Goal: Information Seeking & Learning: Learn about a topic

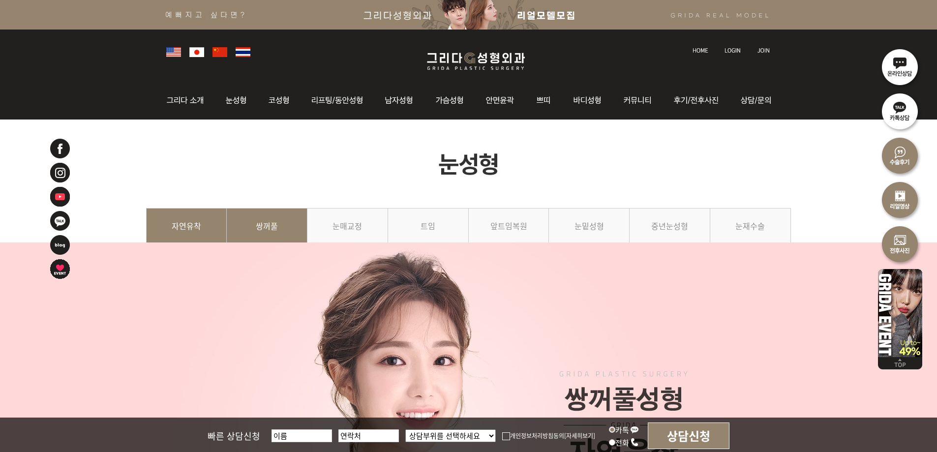
click at [265, 234] on link "쌍꺼풀" at bounding box center [267, 230] width 81 height 45
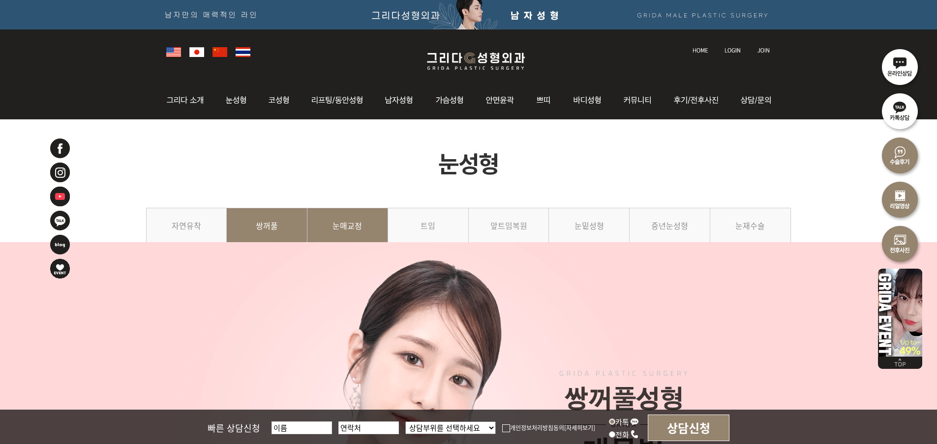
click at [347, 230] on link "눈매교정" at bounding box center [347, 230] width 81 height 45
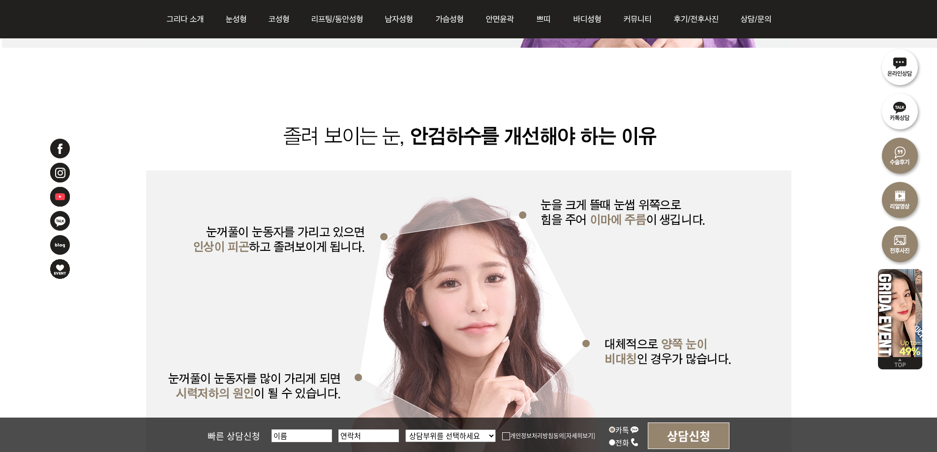
scroll to position [2360, 0]
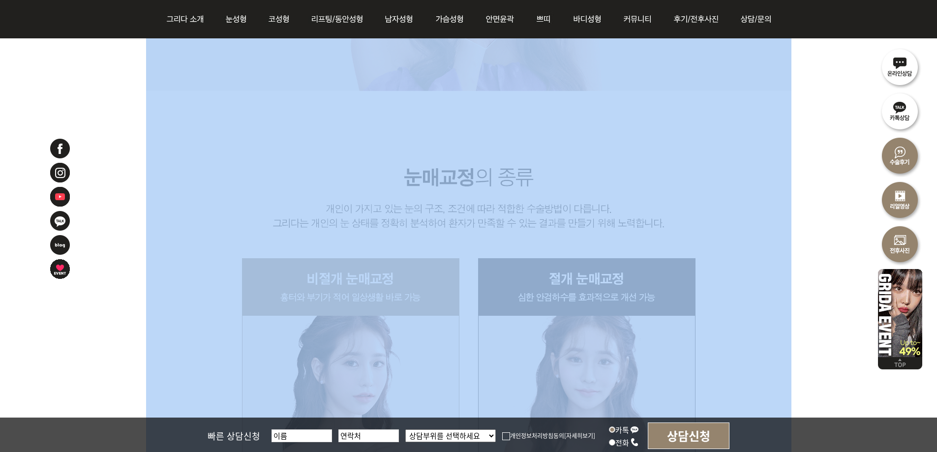
drag, startPoint x: 800, startPoint y: 288, endPoint x: 144, endPoint y: 277, distance: 656.4
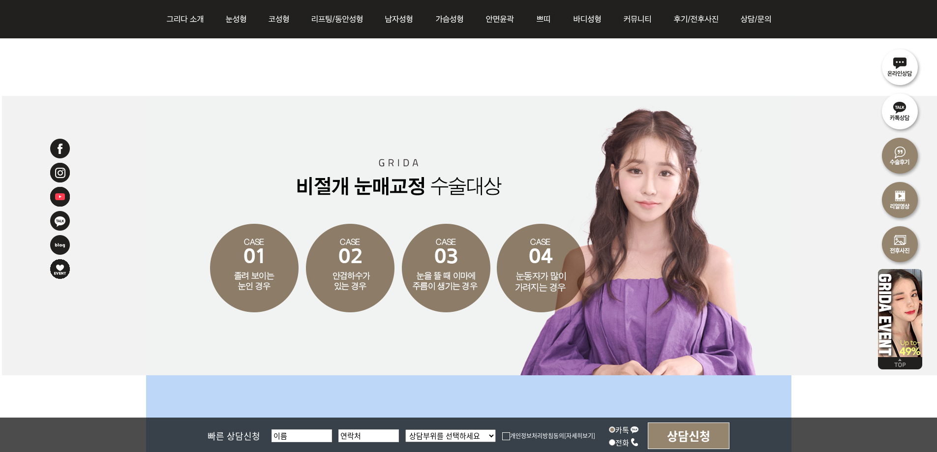
scroll to position [1622, 0]
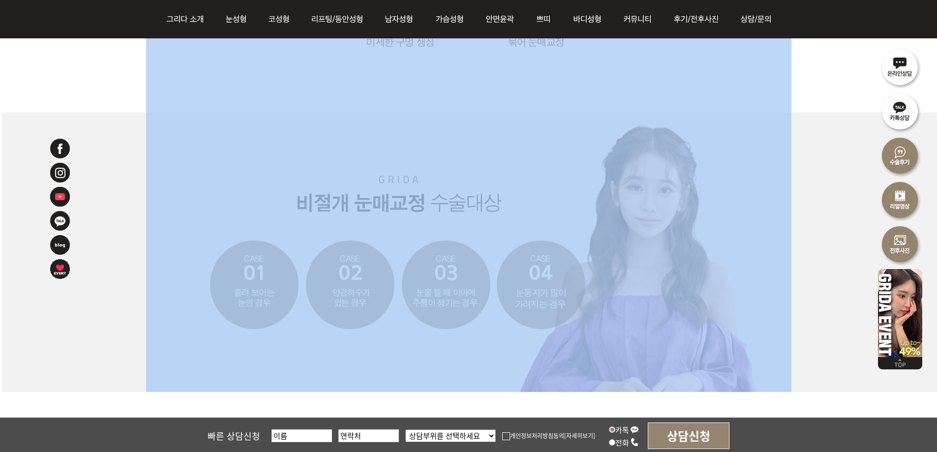
drag, startPoint x: 141, startPoint y: 92, endPoint x: 685, endPoint y: 308, distance: 585.0
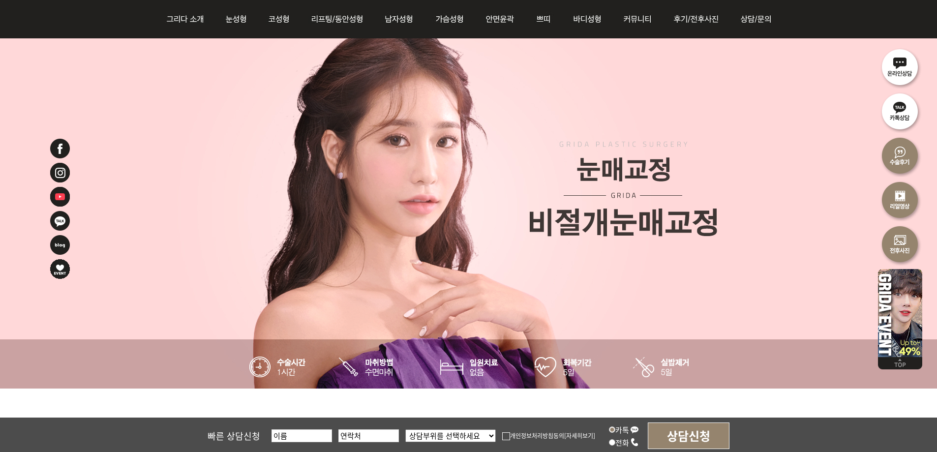
scroll to position [0, 0]
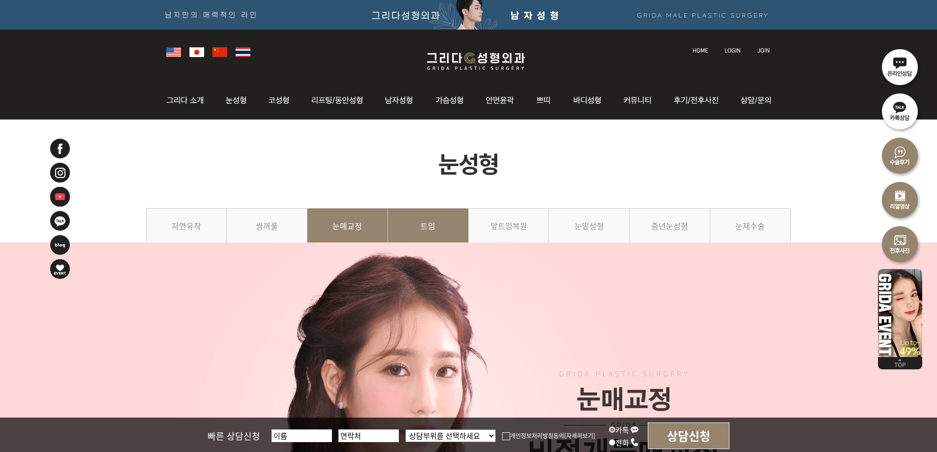
click at [430, 226] on link "트임" at bounding box center [428, 230] width 81 height 45
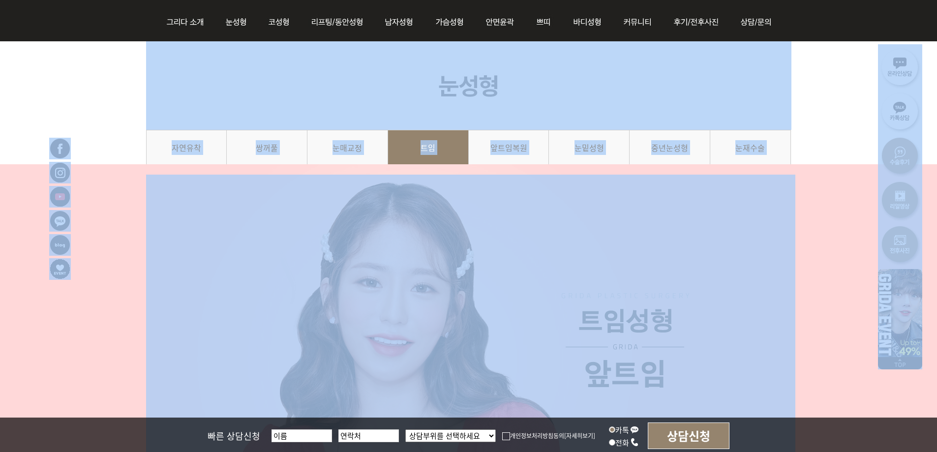
scroll to position [254, 0]
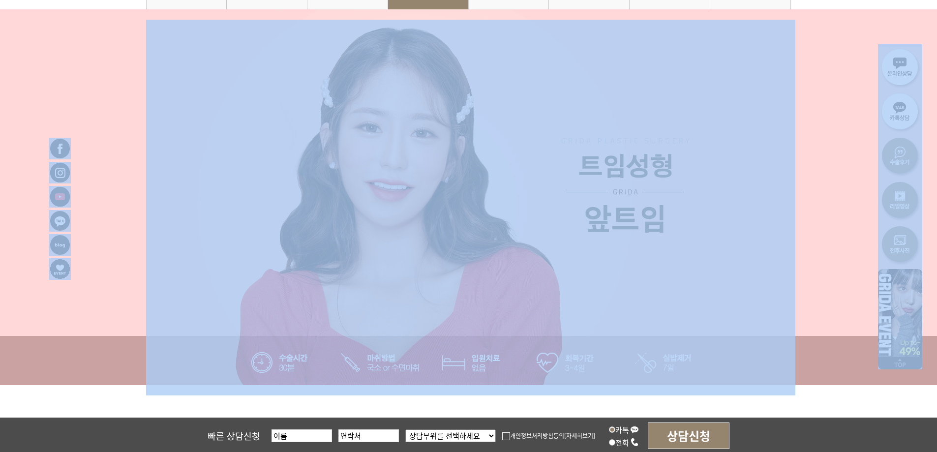
drag, startPoint x: 106, startPoint y: 164, endPoint x: 819, endPoint y: 468, distance: 775.4
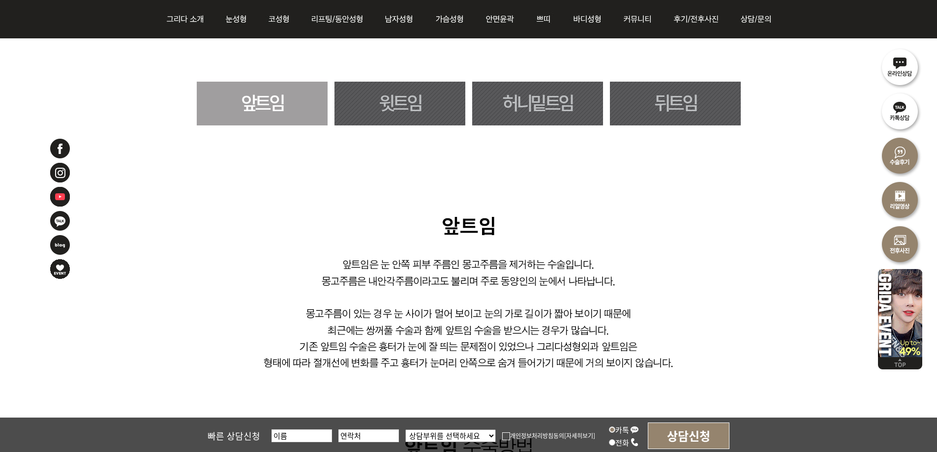
scroll to position [598, 0]
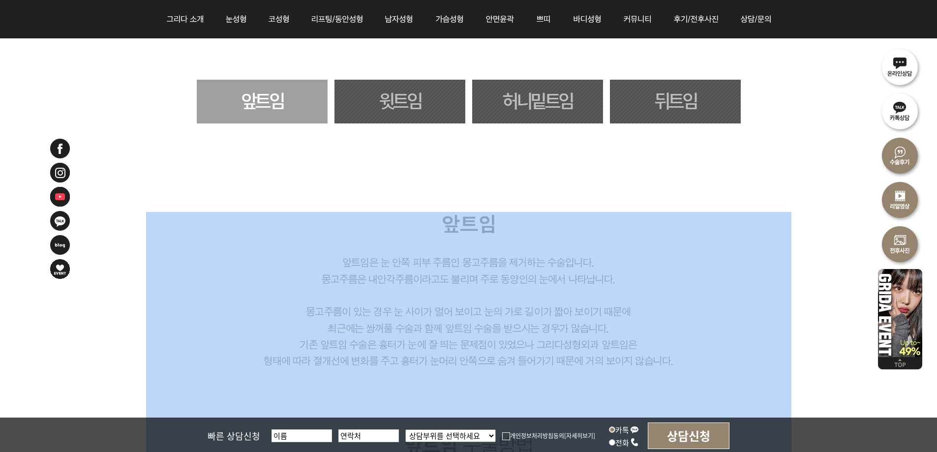
drag, startPoint x: 793, startPoint y: 309, endPoint x: 238, endPoint y: 299, distance: 554.1
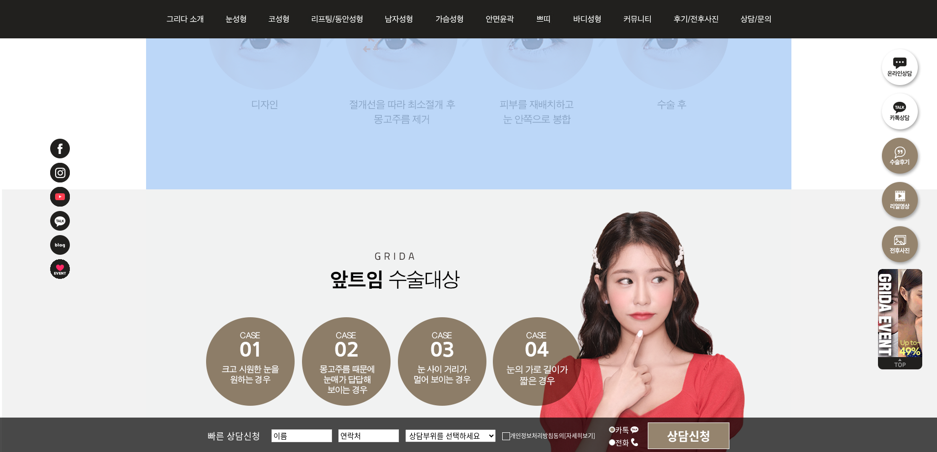
scroll to position [1287, 0]
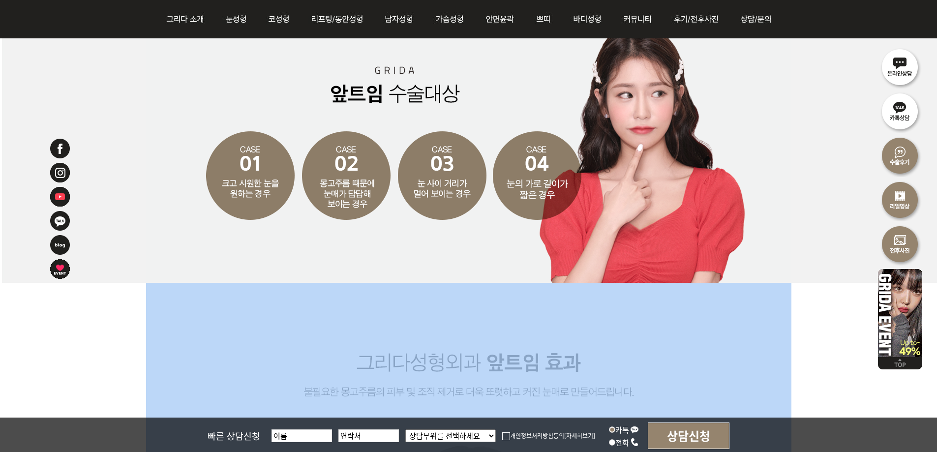
drag, startPoint x: 134, startPoint y: 320, endPoint x: 793, endPoint y: 299, distance: 658.6
drag, startPoint x: 840, startPoint y: 337, endPoint x: 585, endPoint y: 71, distance: 368.6
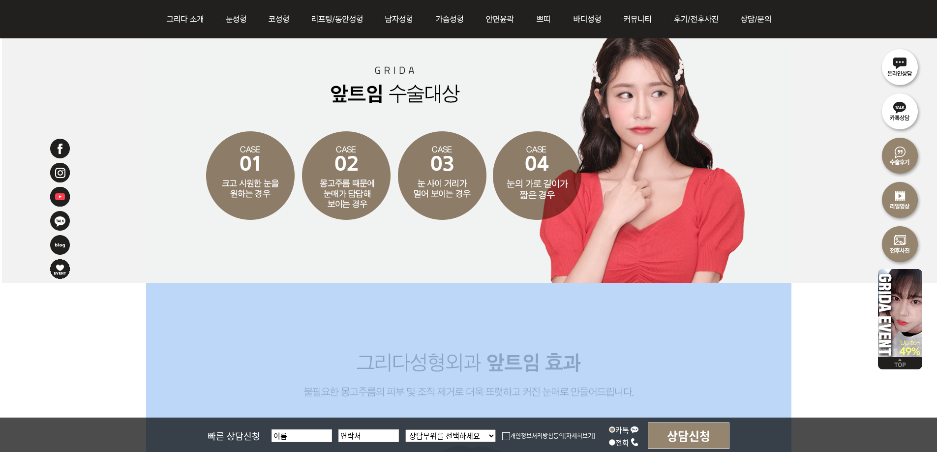
scroll to position [1041, 0]
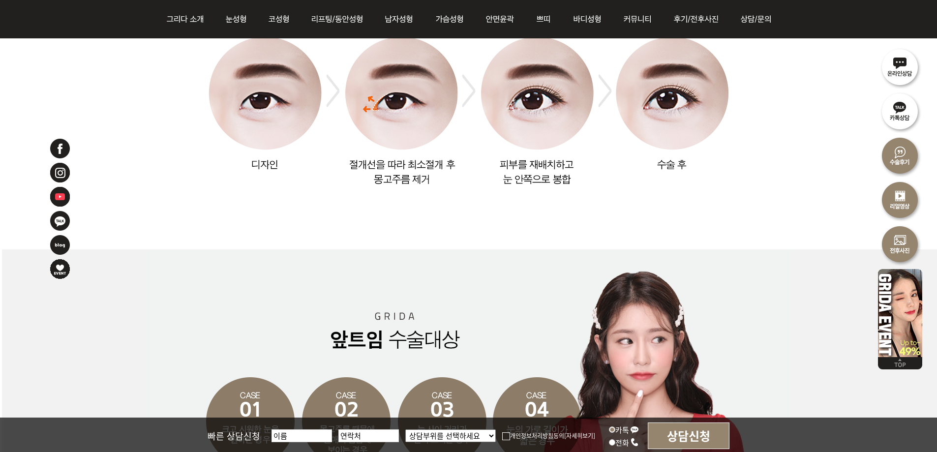
drag, startPoint x: 784, startPoint y: 201, endPoint x: 811, endPoint y: 206, distance: 28.2
click at [784, 200] on img at bounding box center [468, 9] width 645 height 480
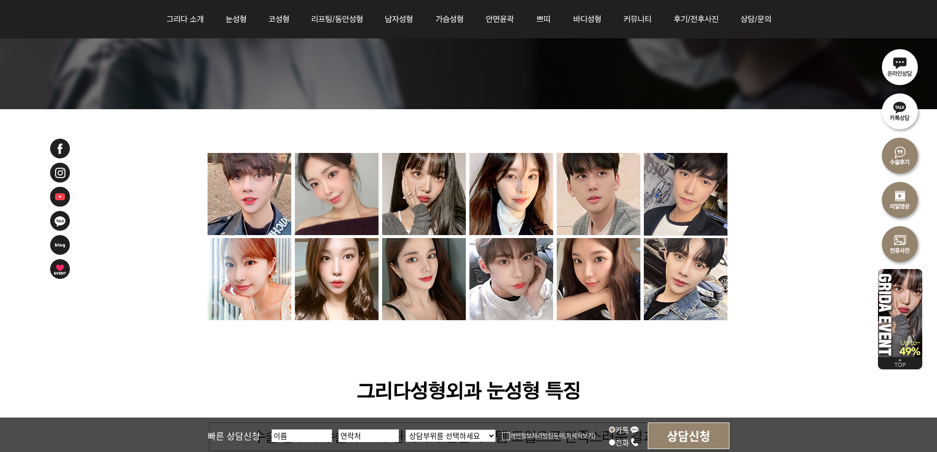
scroll to position [2811, 0]
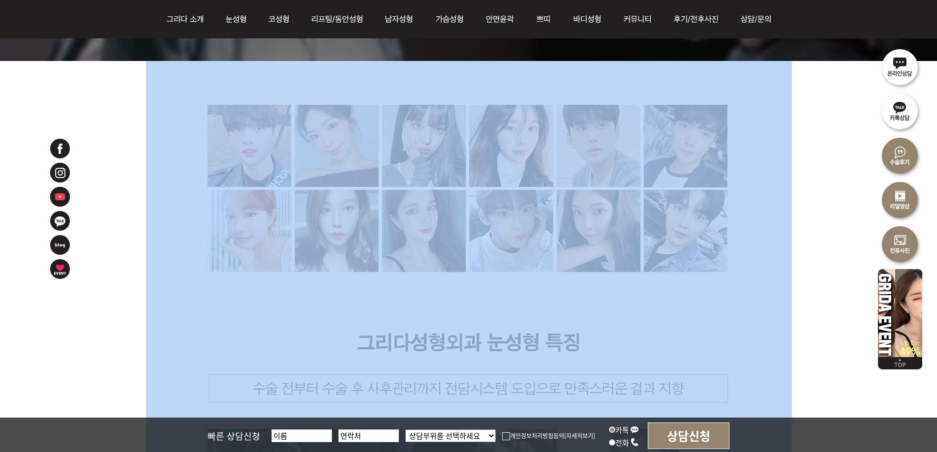
drag, startPoint x: 835, startPoint y: 303, endPoint x: 212, endPoint y: 226, distance: 627.7
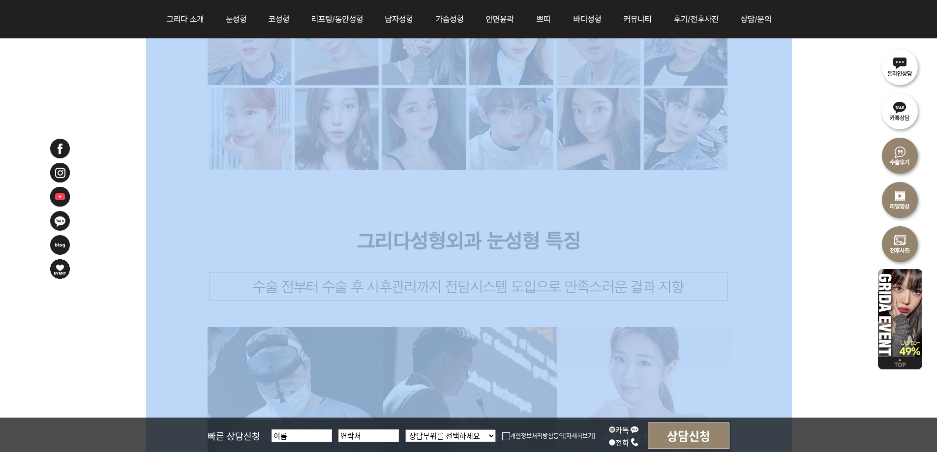
scroll to position [2797, 0]
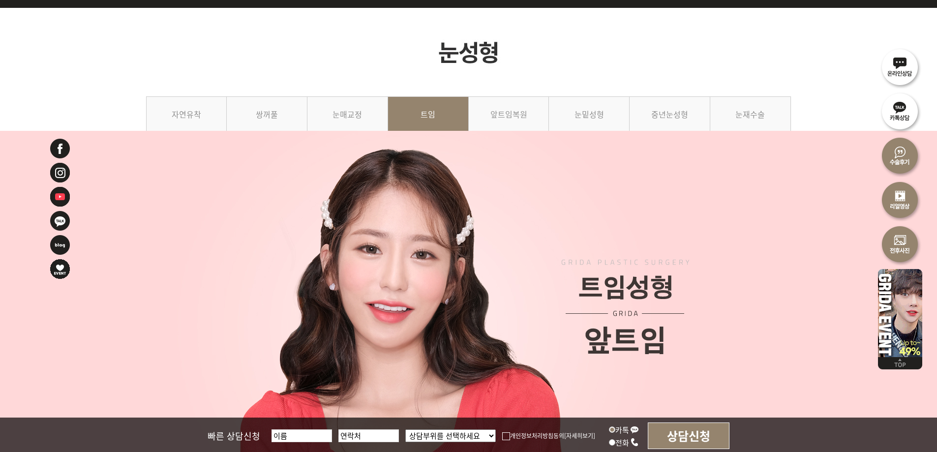
scroll to position [0, 0]
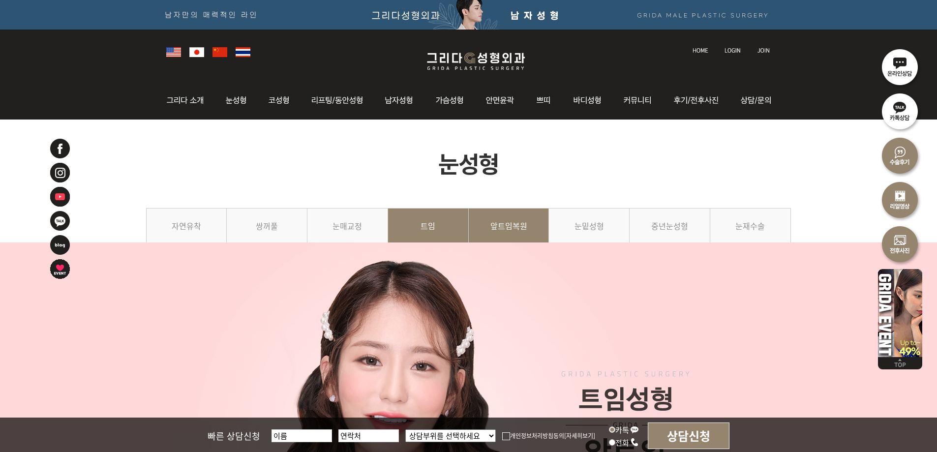
click at [521, 229] on link "앞트임복원" at bounding box center [509, 230] width 81 height 45
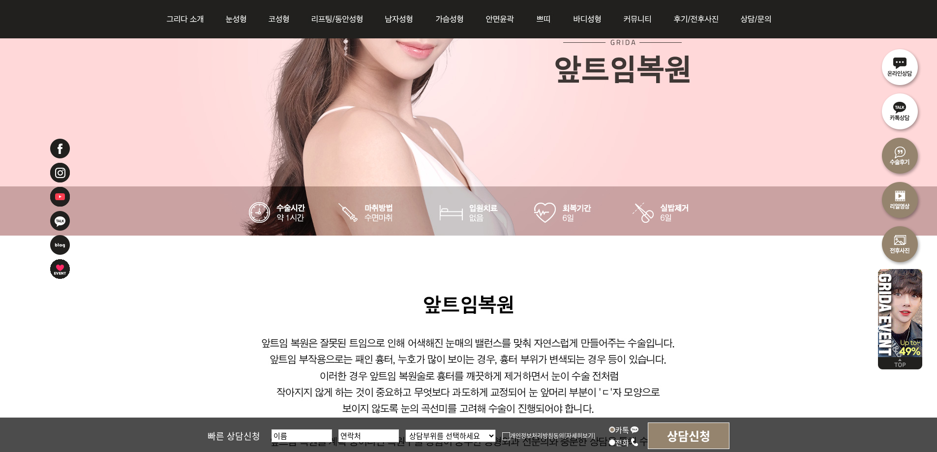
scroll to position [639, 0]
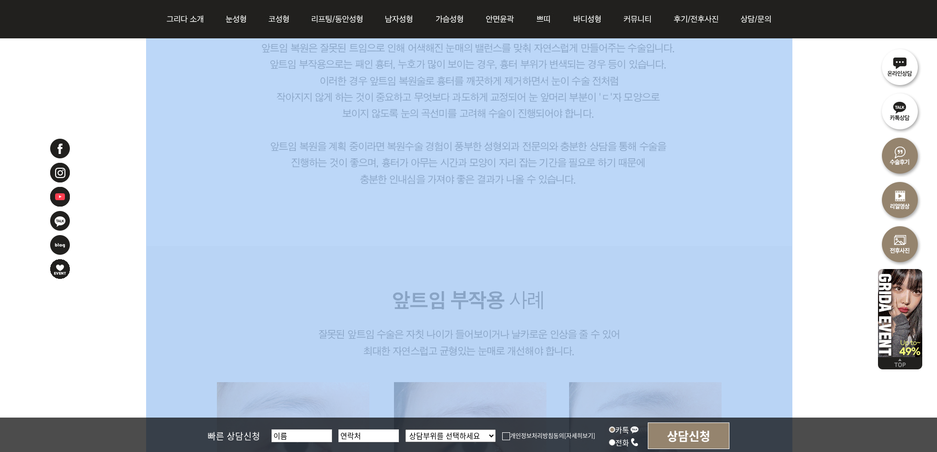
drag, startPoint x: 804, startPoint y: 272, endPoint x: 259, endPoint y: 118, distance: 565.9
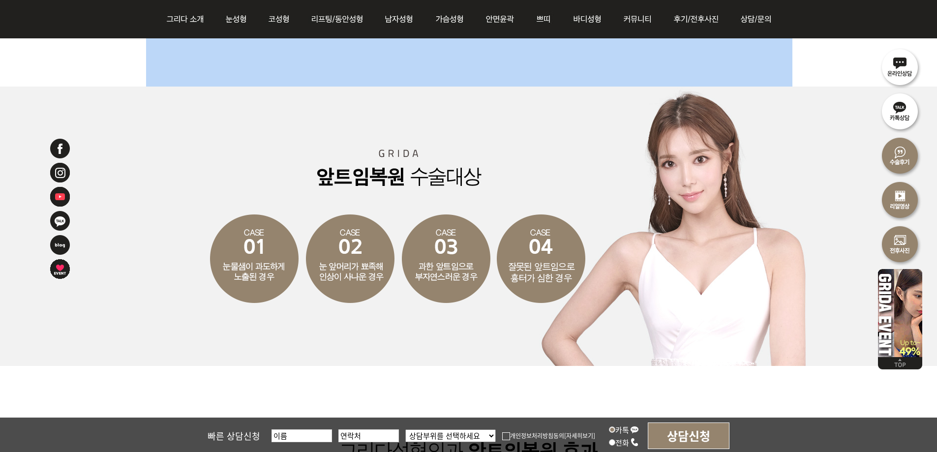
scroll to position [1573, 0]
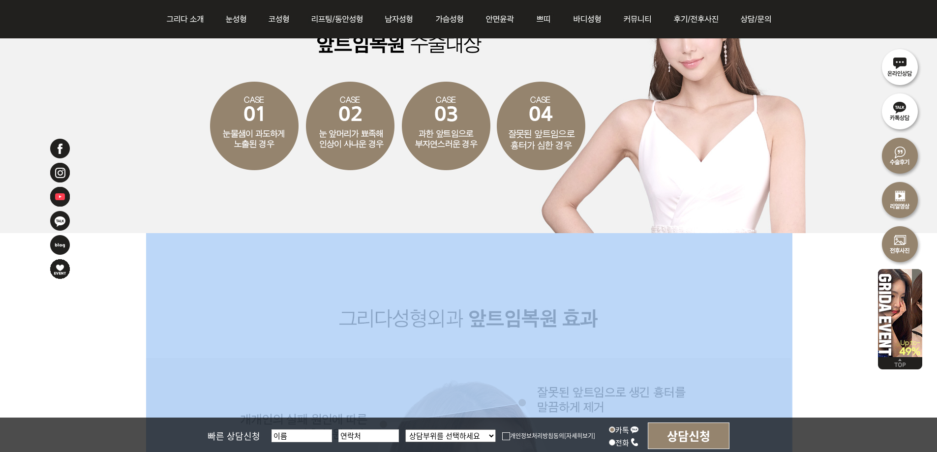
drag, startPoint x: 144, startPoint y: 298, endPoint x: 807, endPoint y: 289, distance: 663.8
drag, startPoint x: 842, startPoint y: 295, endPoint x: 473, endPoint y: 52, distance: 441.8
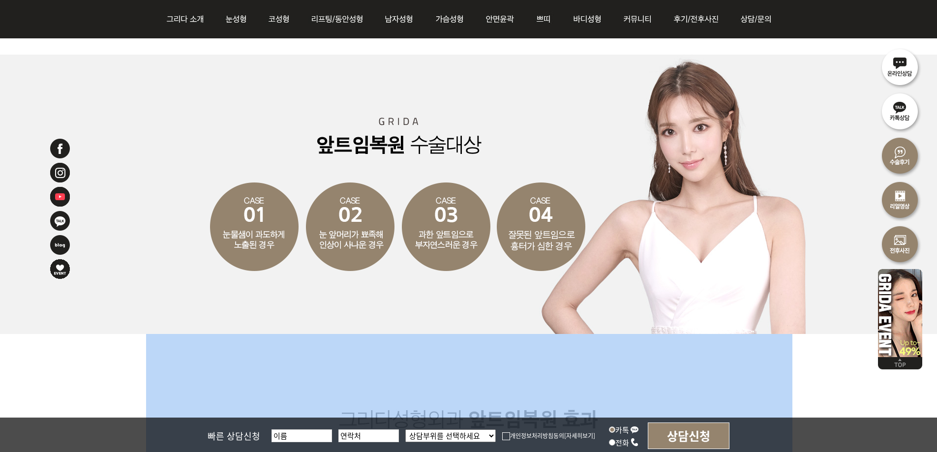
scroll to position [1327, 0]
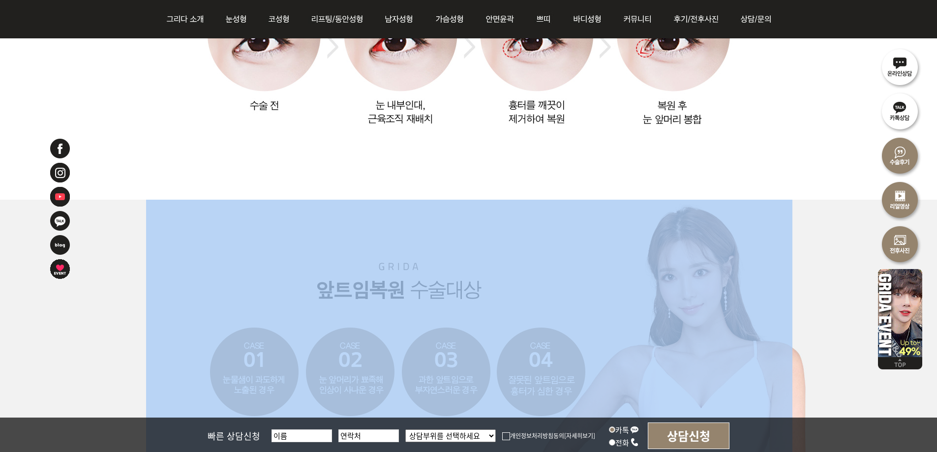
drag, startPoint x: 836, startPoint y: 148, endPoint x: 363, endPoint y: 328, distance: 506.5
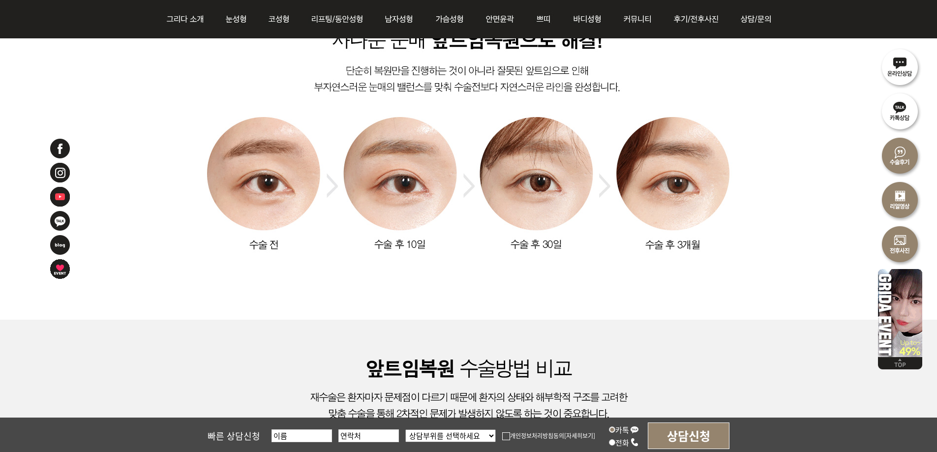
scroll to position [2409, 0]
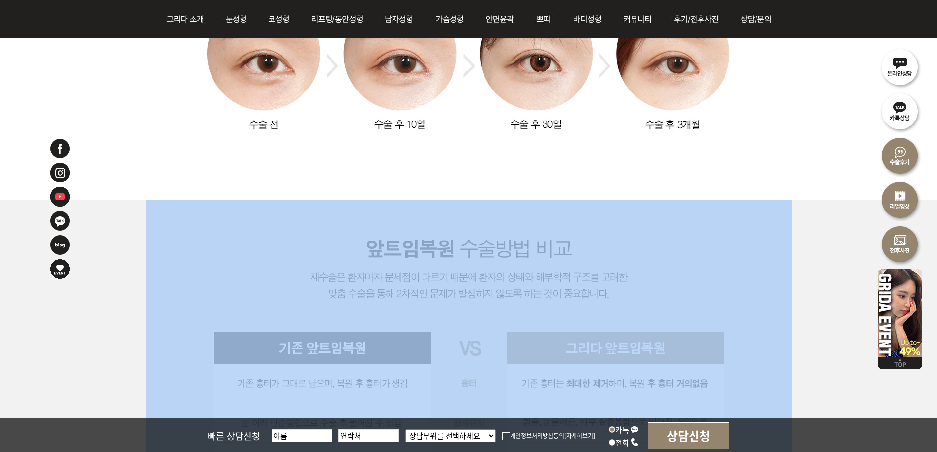
drag, startPoint x: 115, startPoint y: 307, endPoint x: 752, endPoint y: 296, distance: 637.2
click at [699, 305] on div at bounding box center [468, 382] width 937 height 364
click at [830, 277] on div at bounding box center [468, 382] width 937 height 364
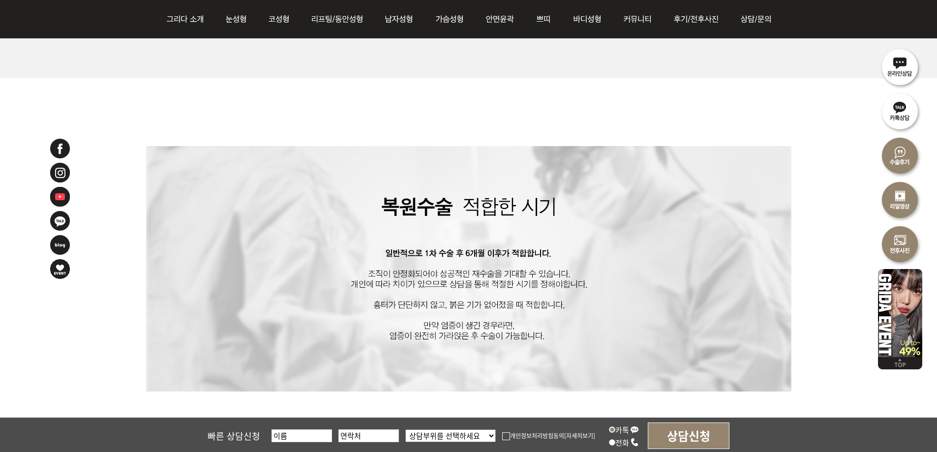
scroll to position [3048, 0]
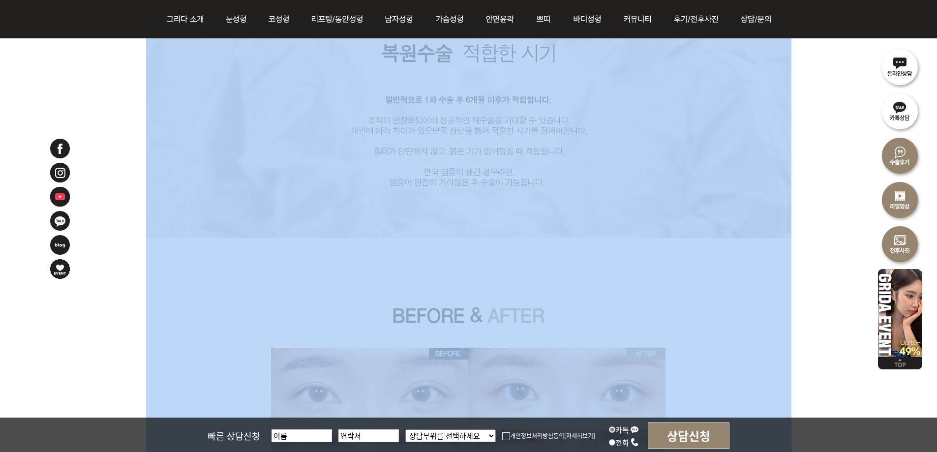
drag, startPoint x: 829, startPoint y: 272, endPoint x: 232, endPoint y: 174, distance: 605.3
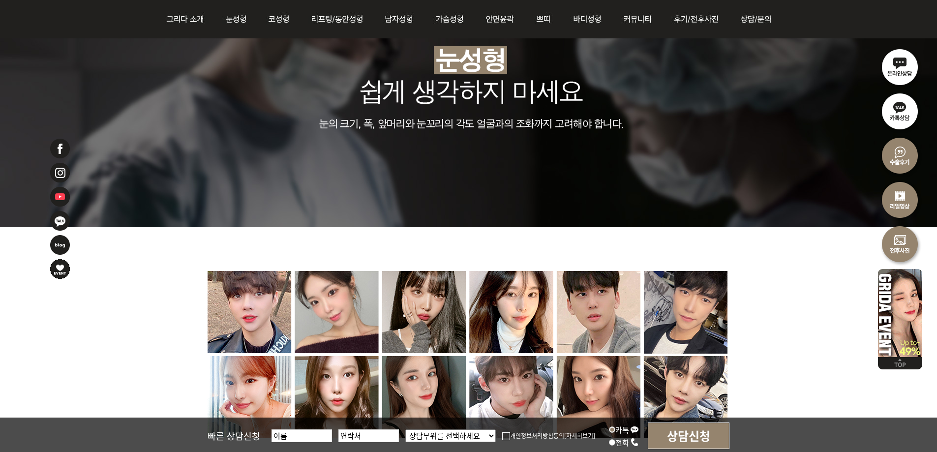
scroll to position [3884, 0]
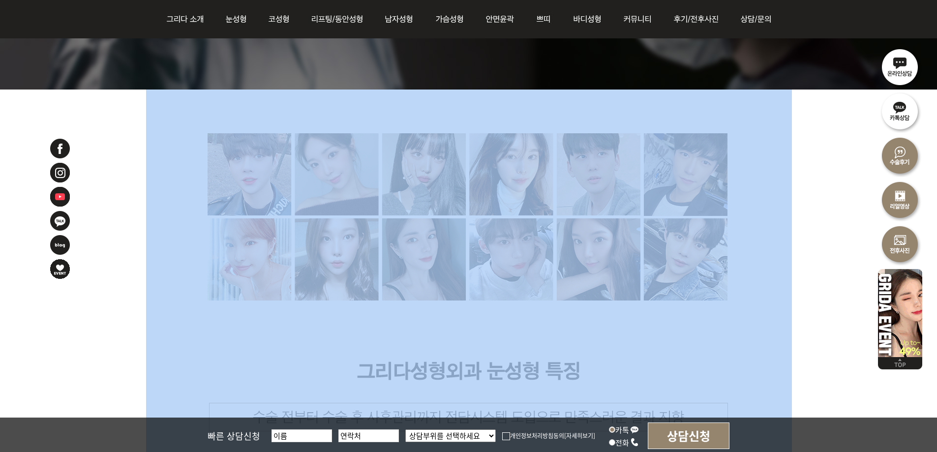
drag, startPoint x: 115, startPoint y: 364, endPoint x: 801, endPoint y: 210, distance: 703.7
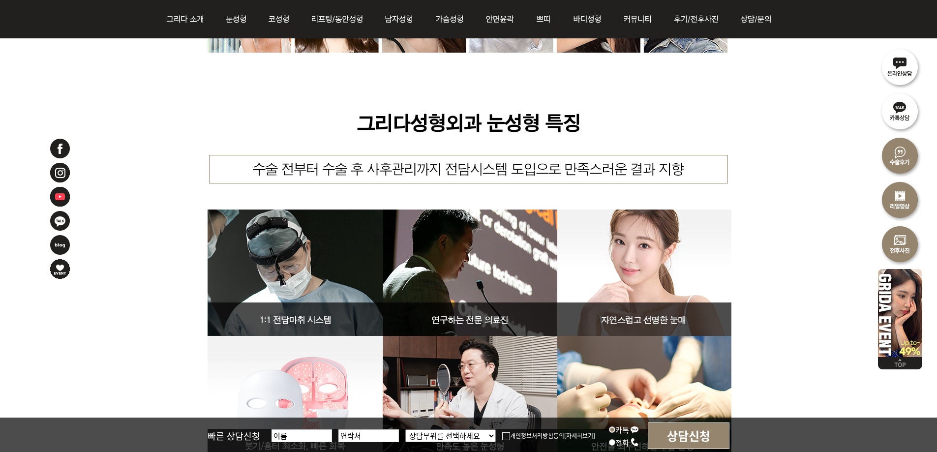
scroll to position [4179, 0]
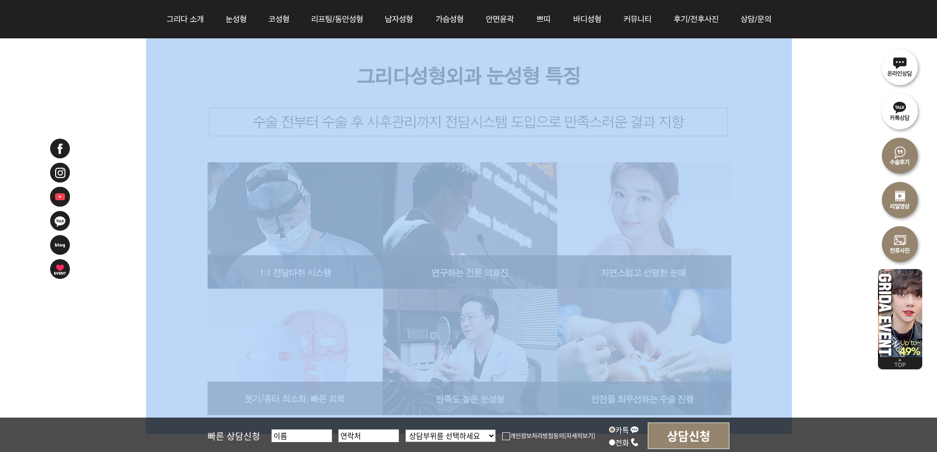
drag, startPoint x: 813, startPoint y: 246, endPoint x: 184, endPoint y: 190, distance: 631.3
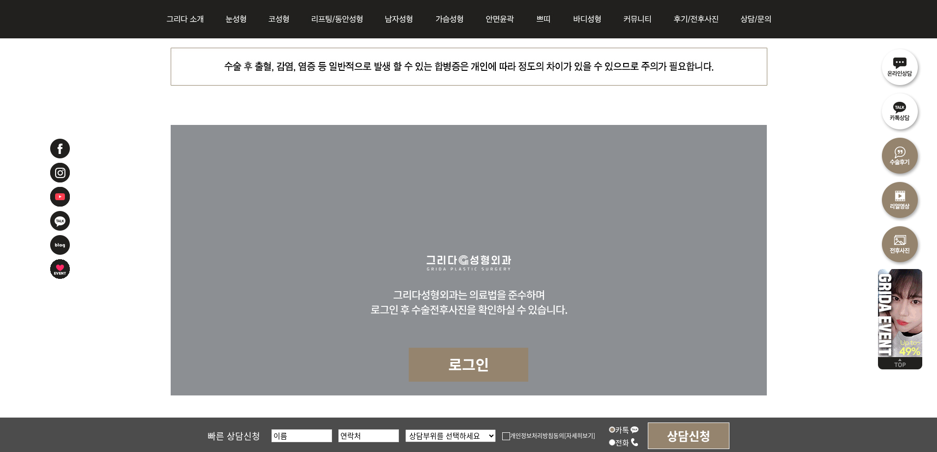
scroll to position [4818, 0]
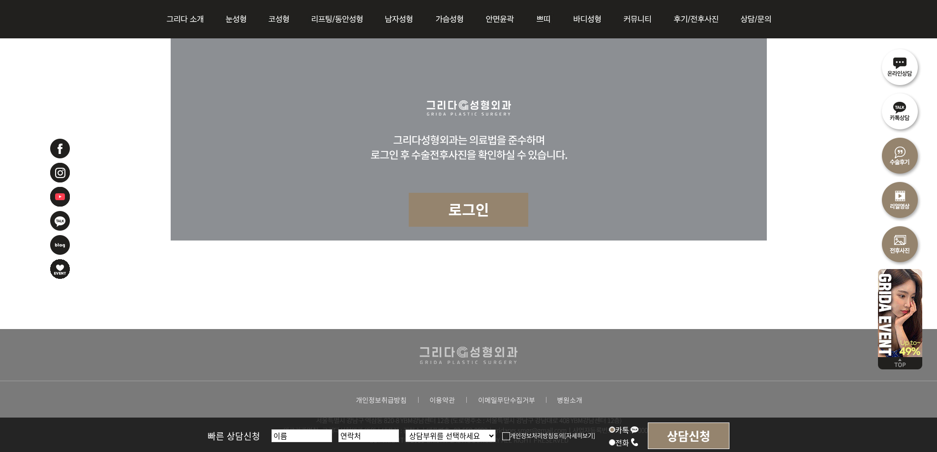
drag, startPoint x: 168, startPoint y: 240, endPoint x: 764, endPoint y: 209, distance: 597.1
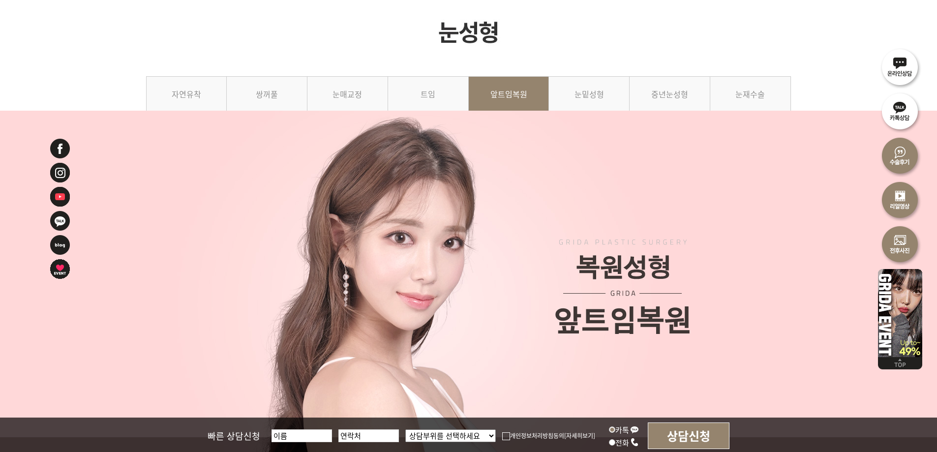
scroll to position [0, 0]
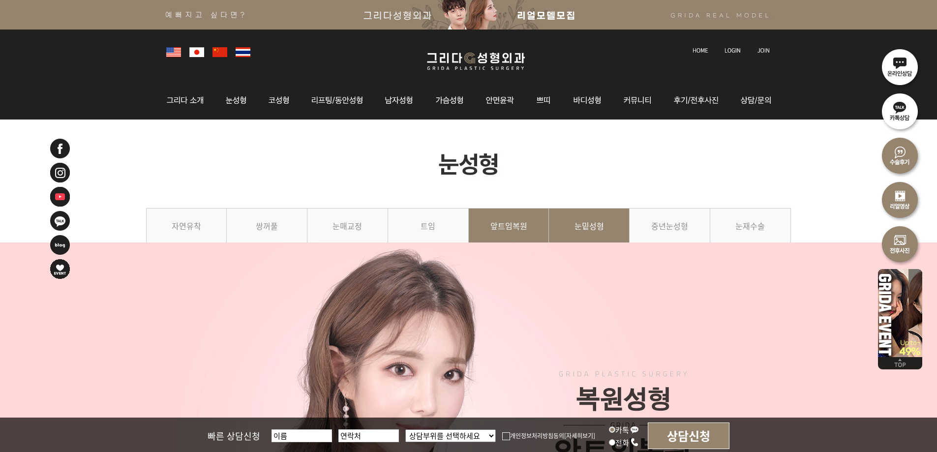
click at [606, 224] on link "눈밑성형" at bounding box center [589, 230] width 81 height 45
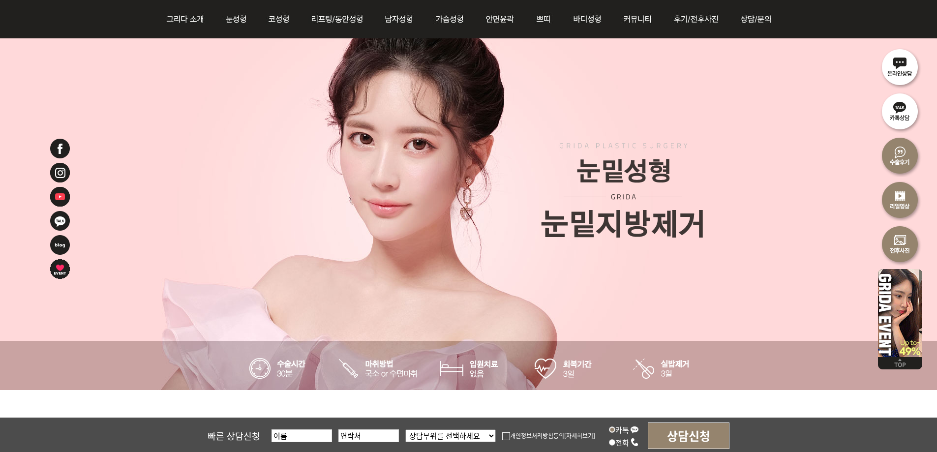
scroll to position [246, 0]
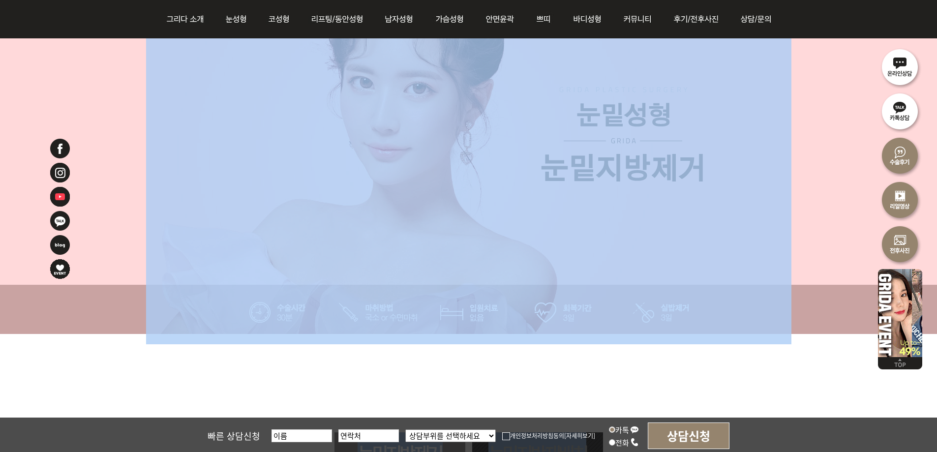
drag, startPoint x: 823, startPoint y: 364, endPoint x: 242, endPoint y: 85, distance: 644.9
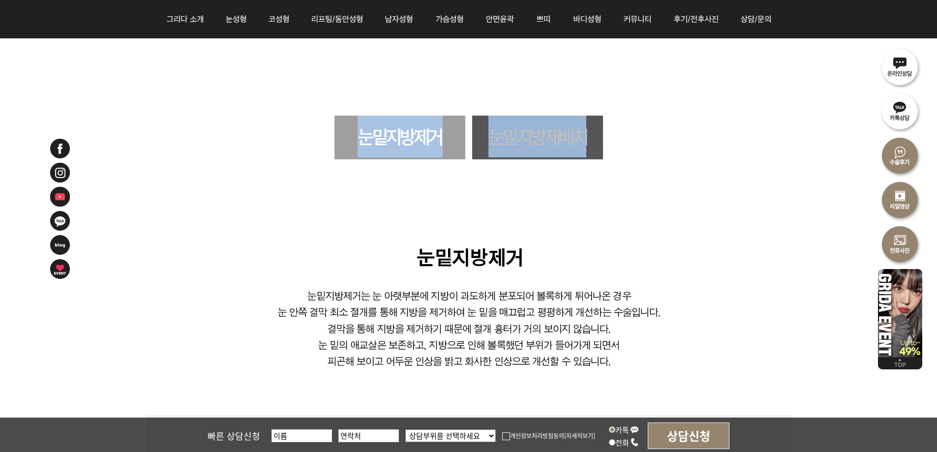
scroll to position [590, 0]
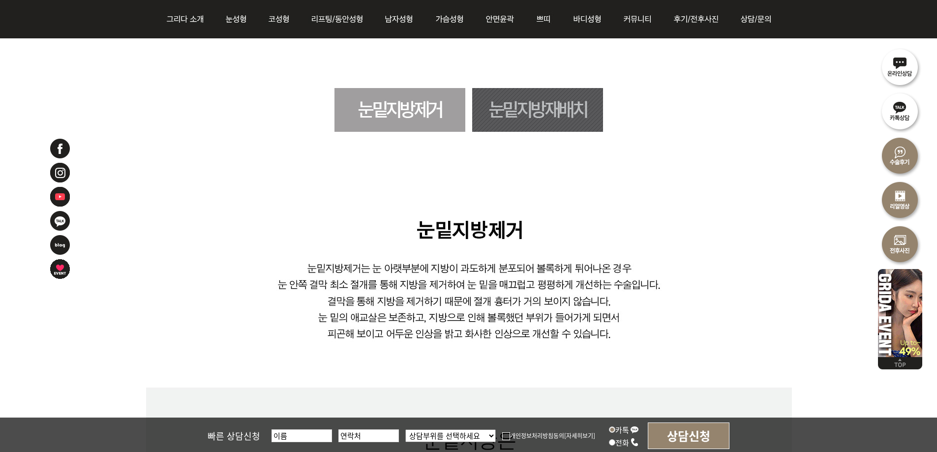
drag, startPoint x: 832, startPoint y: 266, endPoint x: 827, endPoint y: 258, distance: 9.3
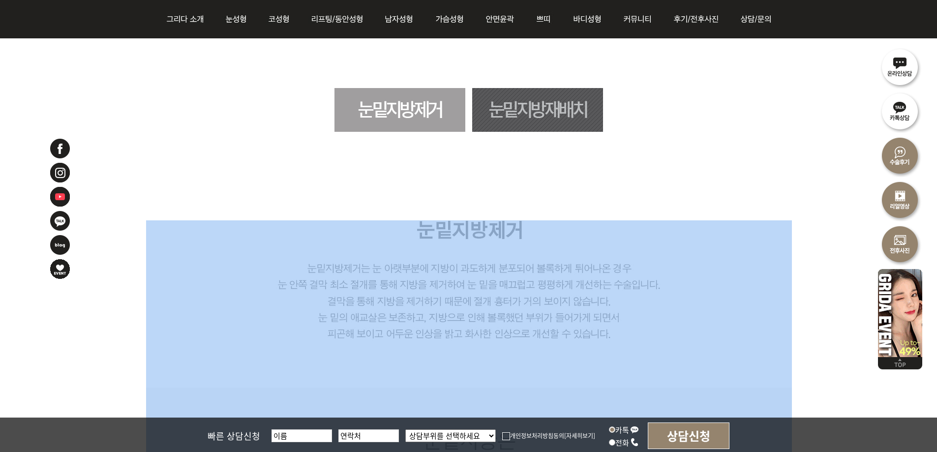
drag, startPoint x: 835, startPoint y: 257, endPoint x: 231, endPoint y: 247, distance: 603.8
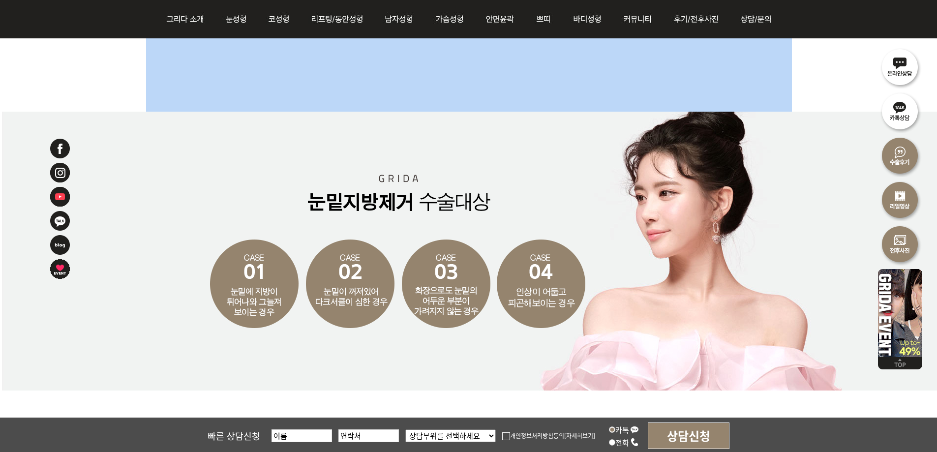
scroll to position [1426, 0]
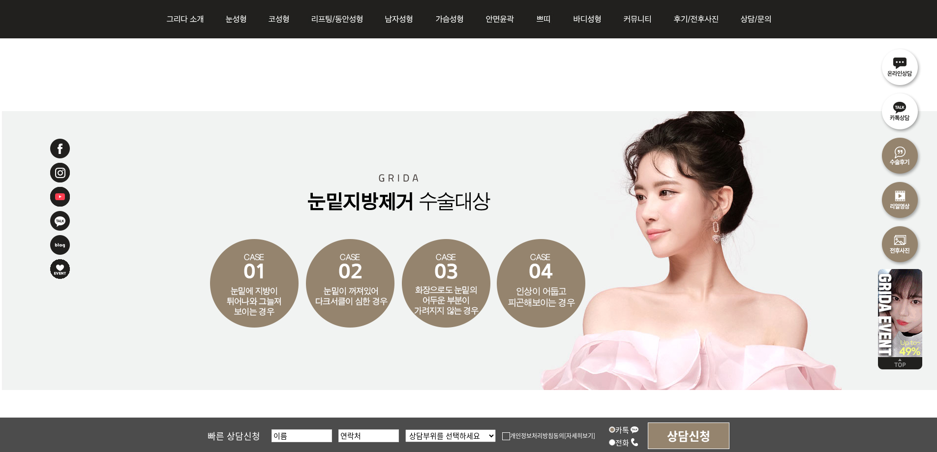
click at [95, 334] on div at bounding box center [73, 285] width 49 height 295
drag, startPoint x: 96, startPoint y: 332, endPoint x: 105, endPoint y: 322, distance: 13.2
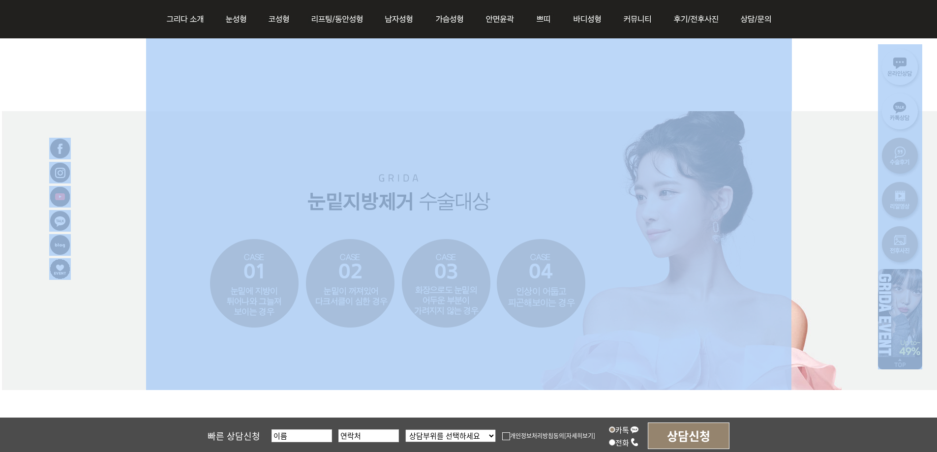
drag, startPoint x: 98, startPoint y: 328, endPoint x: 784, endPoint y: 309, distance: 686.1
click at [837, 255] on div at bounding box center [468, 250] width 937 height 279
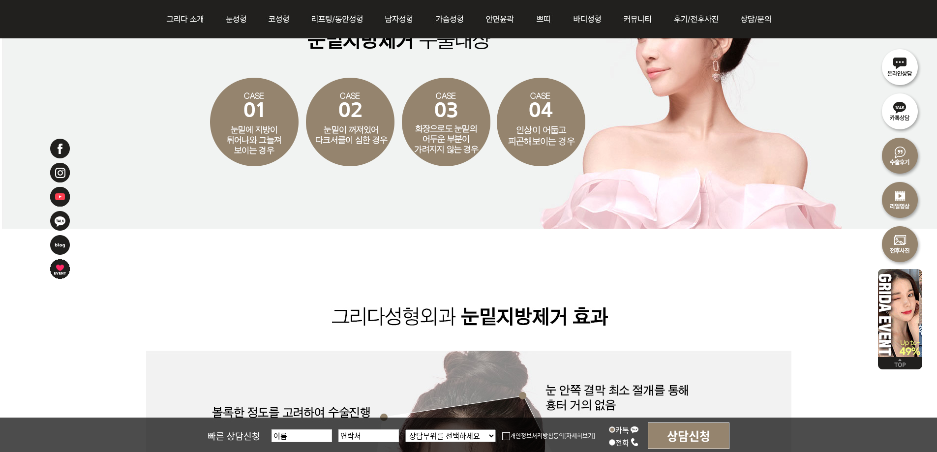
scroll to position [1672, 0]
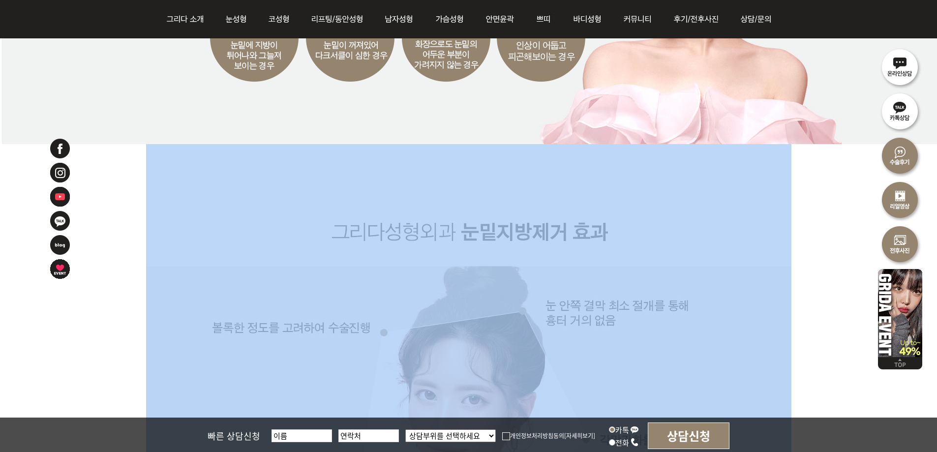
drag, startPoint x: 804, startPoint y: 193, endPoint x: 731, endPoint y: 118, distance: 104.3
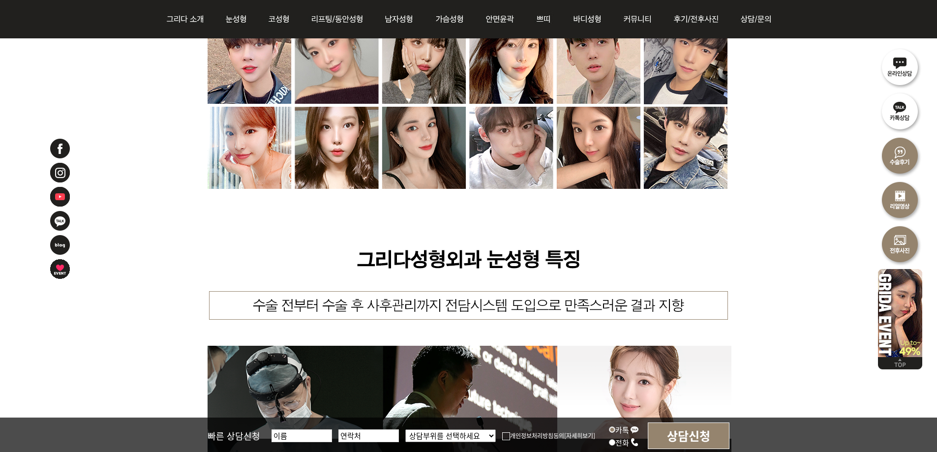
scroll to position [2950, 0]
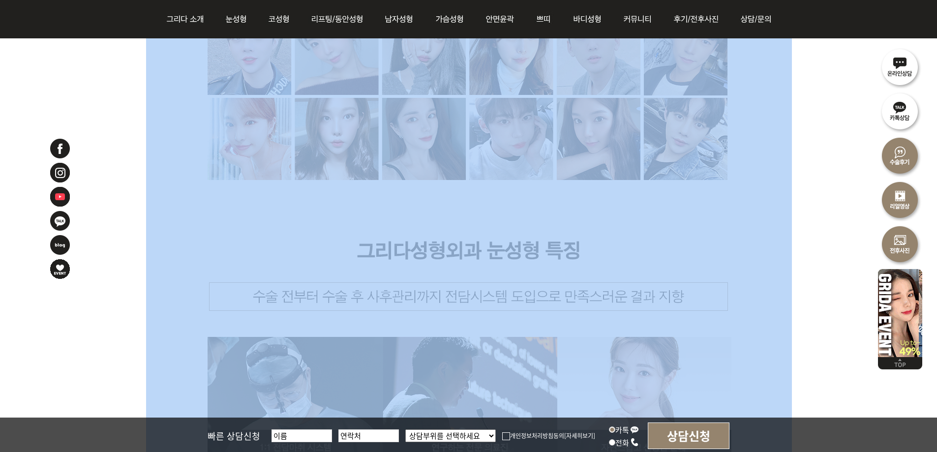
drag, startPoint x: 814, startPoint y: 261, endPoint x: 282, endPoint y: 136, distance: 545.8
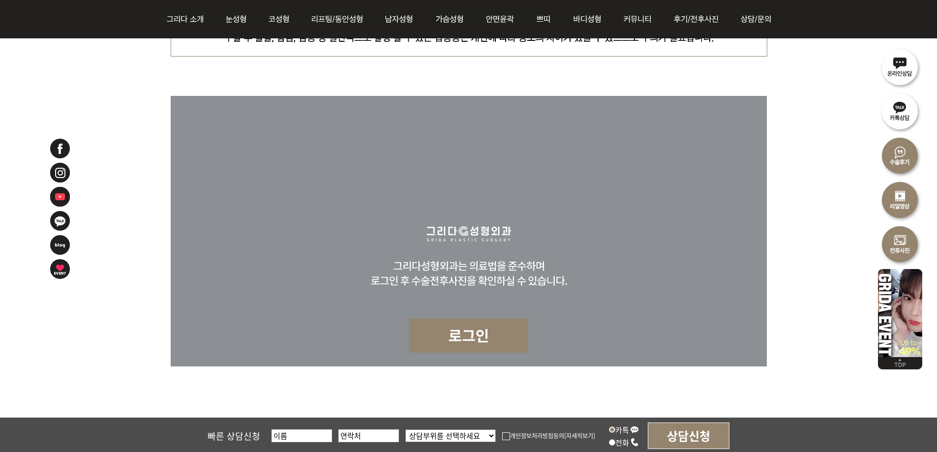
scroll to position [3638, 0]
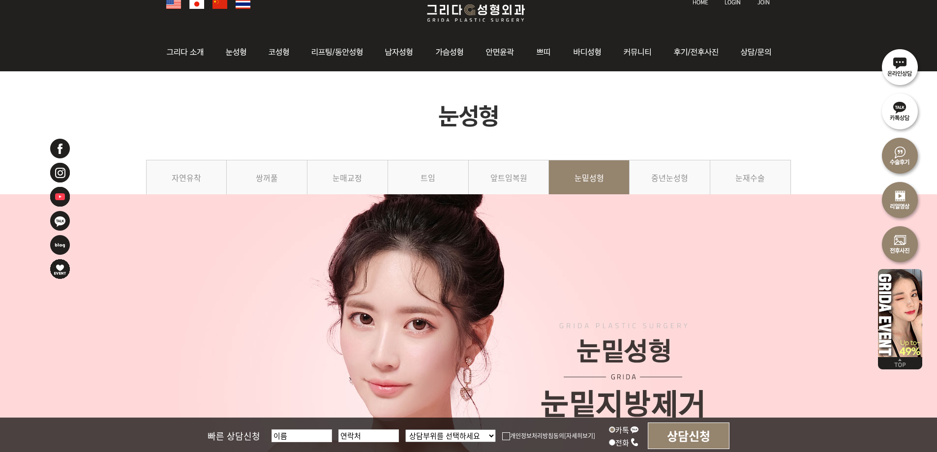
scroll to position [0, 0]
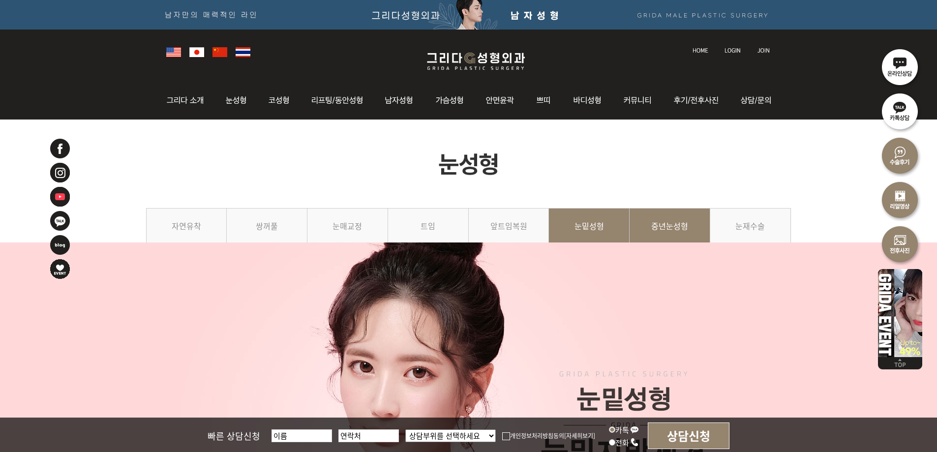
click at [663, 226] on link "중년눈성형" at bounding box center [669, 230] width 81 height 45
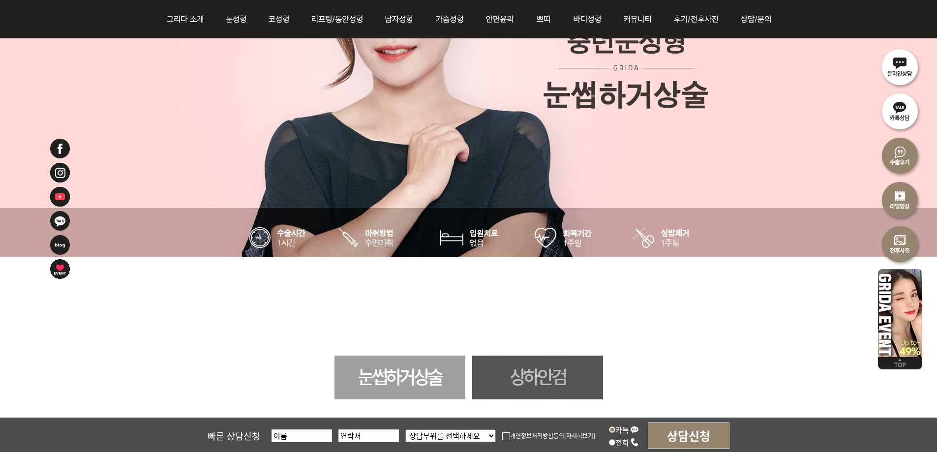
scroll to position [492, 0]
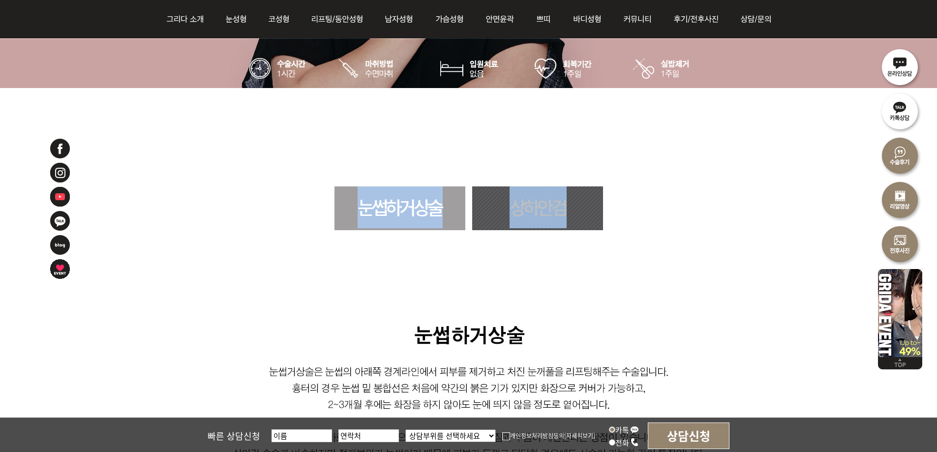
drag, startPoint x: 821, startPoint y: 296, endPoint x: 366, endPoint y: 148, distance: 478.1
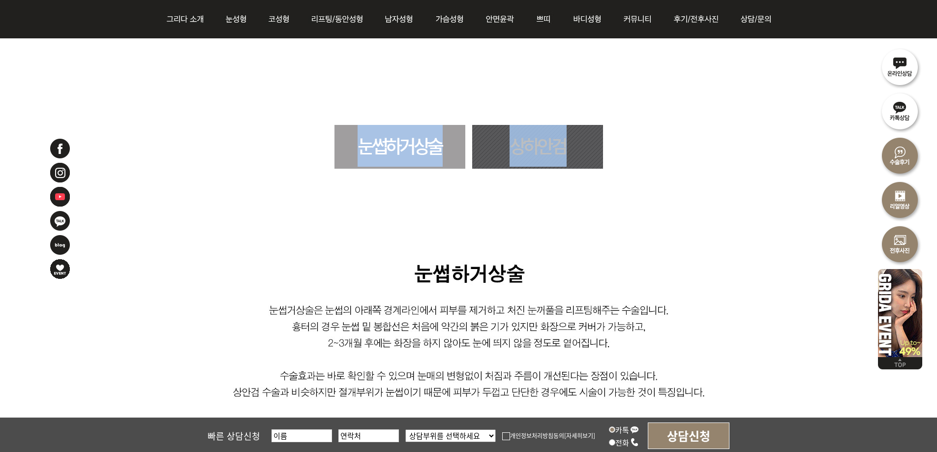
scroll to position [688, 0]
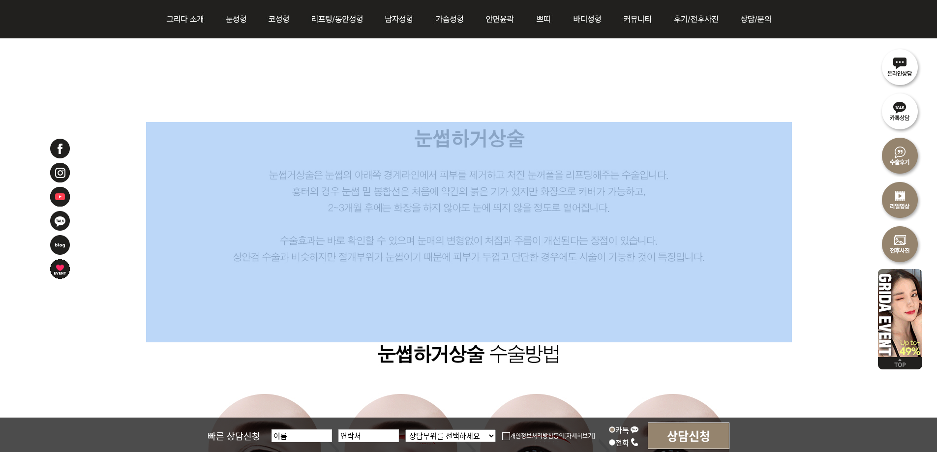
drag, startPoint x: 843, startPoint y: 317, endPoint x: 323, endPoint y: 210, distance: 530.5
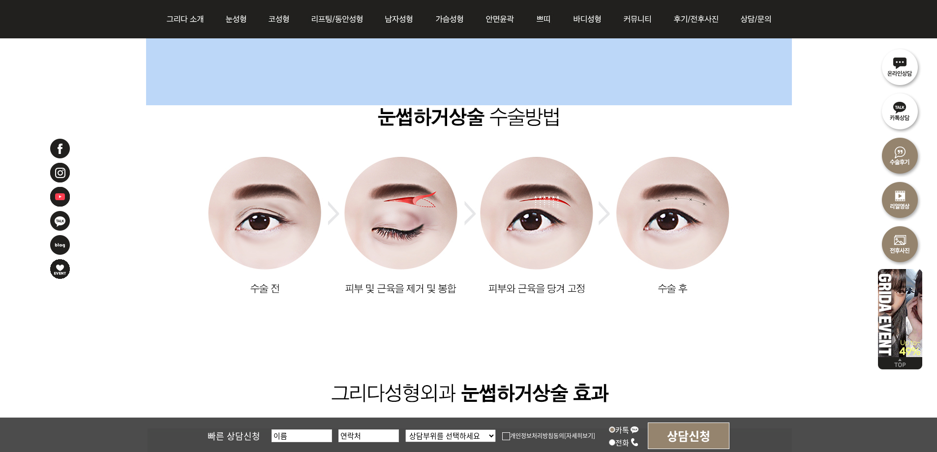
scroll to position [934, 0]
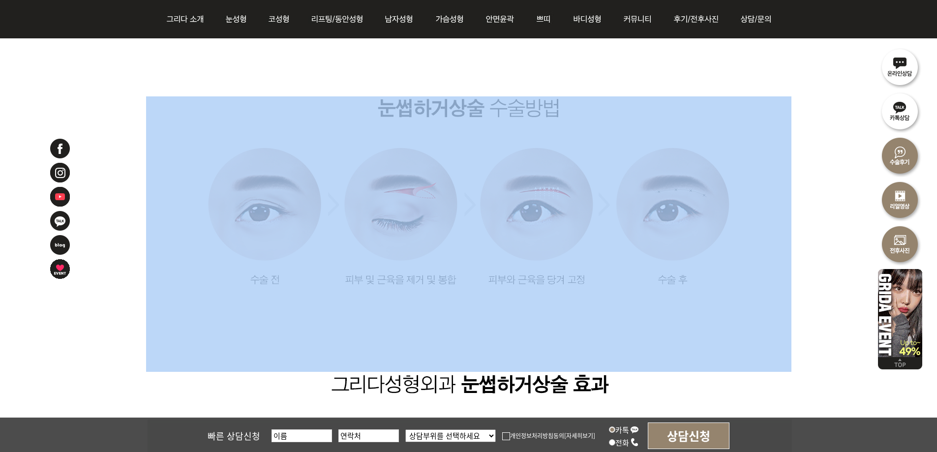
drag, startPoint x: 105, startPoint y: 340, endPoint x: 693, endPoint y: 267, distance: 592.0
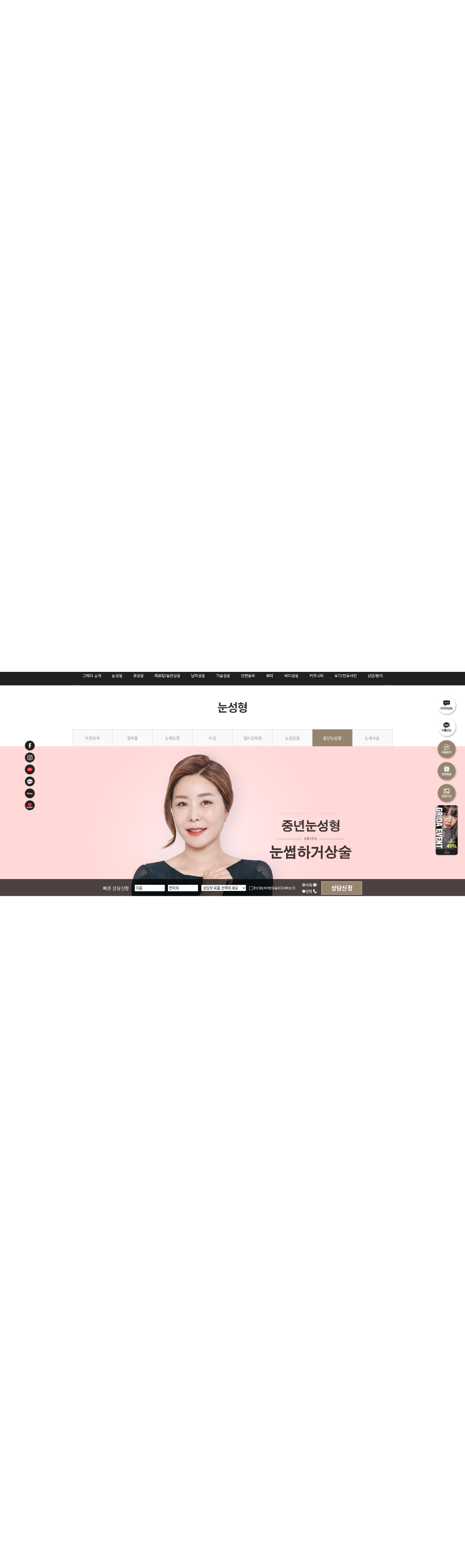
scroll to position [0, 0]
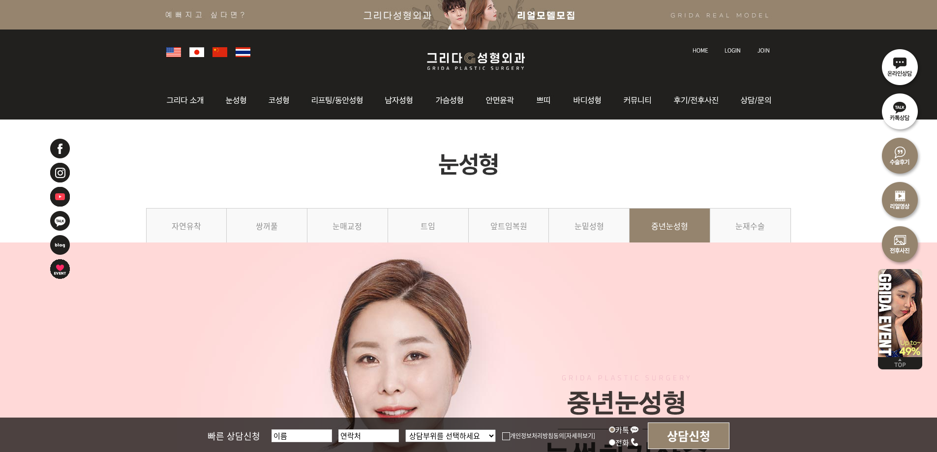
click at [584, 152] on img at bounding box center [468, 163] width 645 height 88
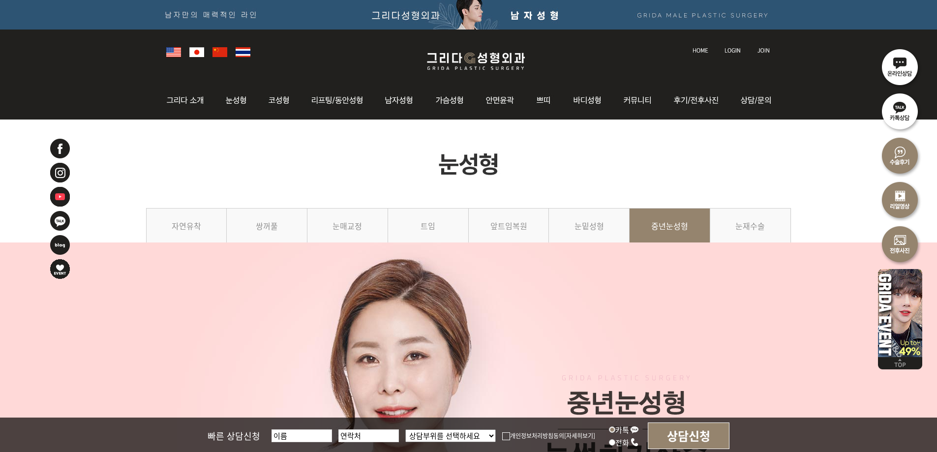
click at [194, 295] on img at bounding box center [468, 441] width 645 height 376
click at [285, 186] on img at bounding box center [468, 163] width 645 height 88
click at [260, 160] on img at bounding box center [468, 163] width 645 height 88
click at [487, 61] on img at bounding box center [475, 61] width 117 height 23
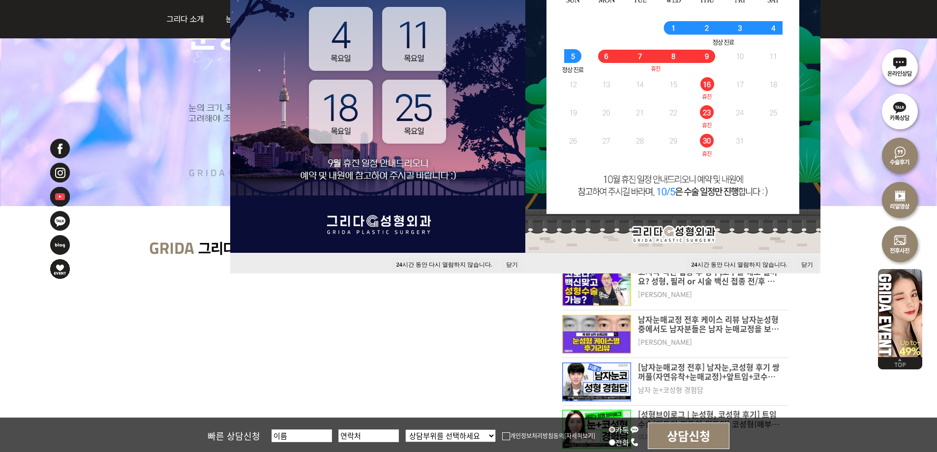
scroll to position [246, 0]
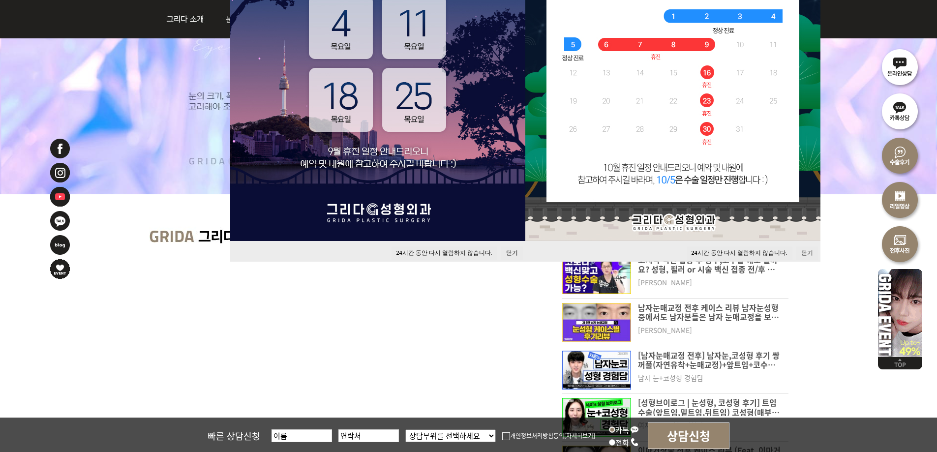
click at [426, 248] on button "24 시간 동안 다시 열람하지 않습니다." at bounding box center [444, 252] width 106 height 13
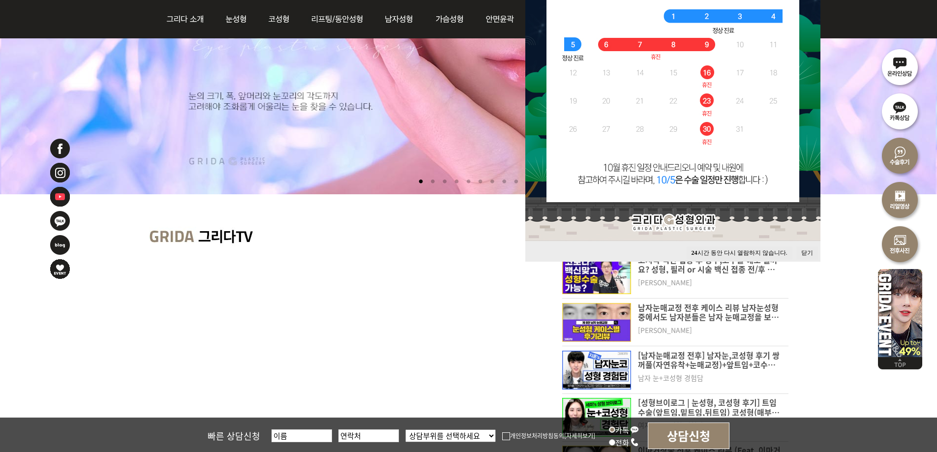
click at [709, 250] on button "24 시간 동안 다시 열람하지 않습니다." at bounding box center [739, 252] width 106 height 13
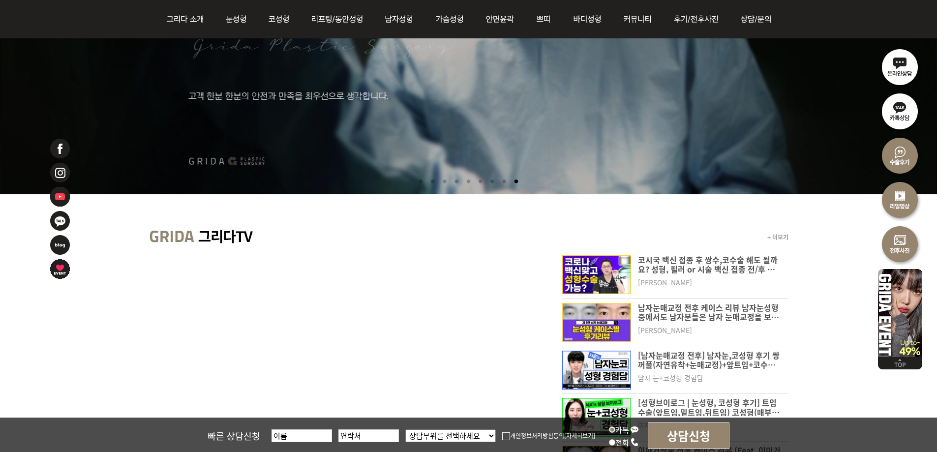
click at [53, 353] on div at bounding box center [73, 285] width 49 height 295
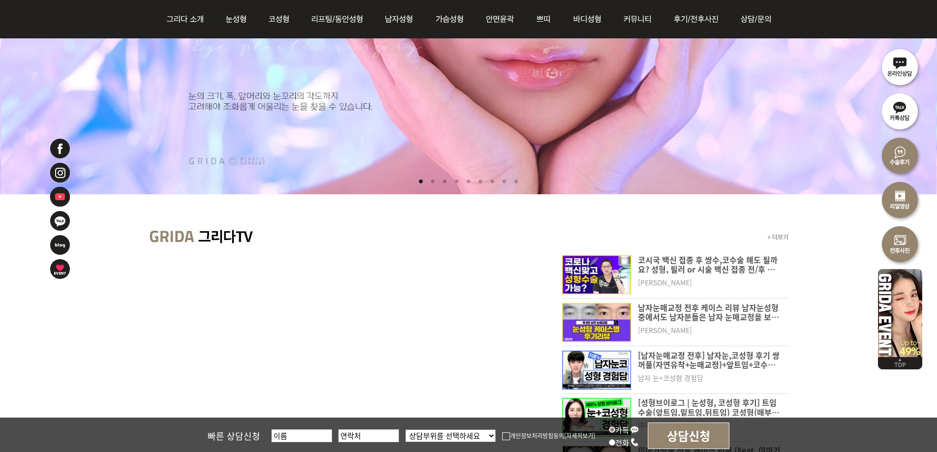
click at [844, 306] on div "+ 더보기 코시국 백신 접종 후 쌍수,코수술 해도 될까요? 성형, 필러 or 시술 백신 접종 전/후 가능한지 알려드립니다. [PERSON_NA…" at bounding box center [468, 351] width 937 height 315
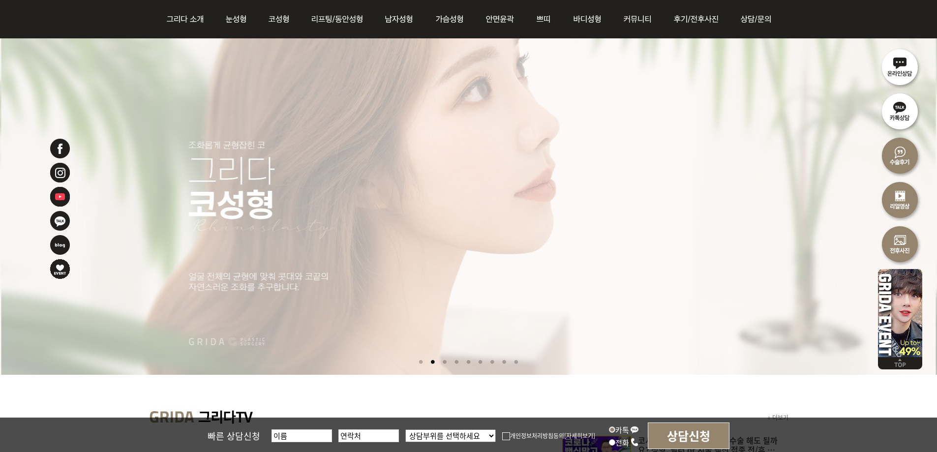
scroll to position [98, 0]
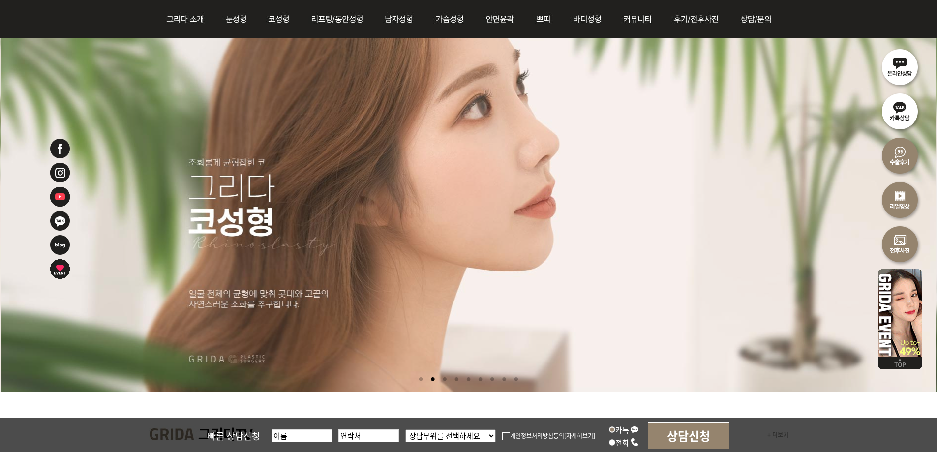
scroll to position [0, 0]
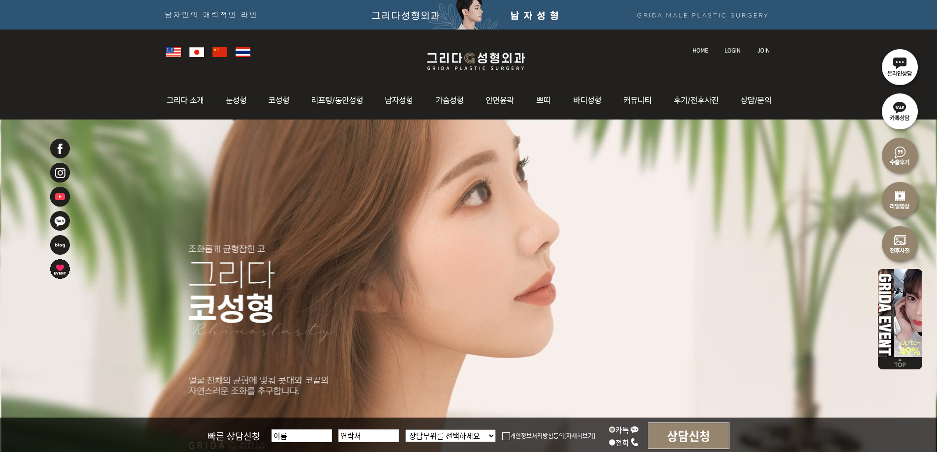
click at [832, 91] on div "l 그리다소개 l 의료진소개 l 핵심경쟁력 l 병원 둘러보기 l 진료시간 l 찾아오시는길 l 자연유착 l 쌍꺼풀 l 눈매교정 l 트임술 l 앞…" at bounding box center [468, 100] width 937 height 38
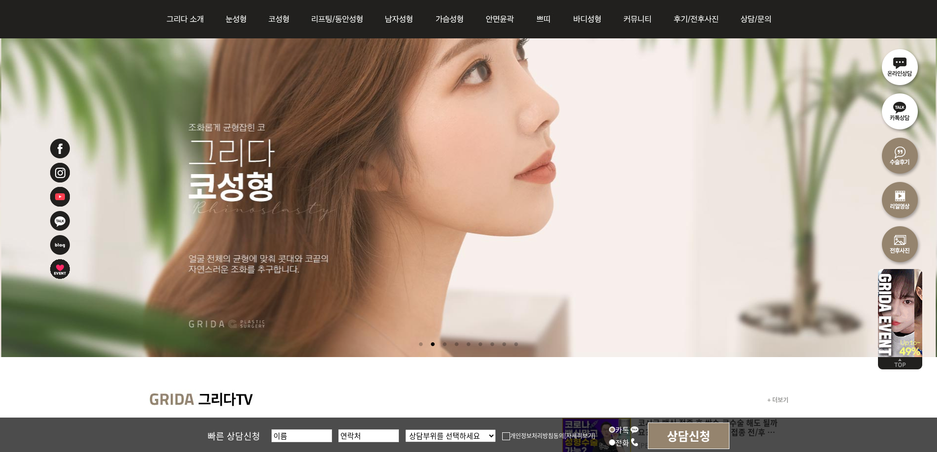
scroll to position [98, 0]
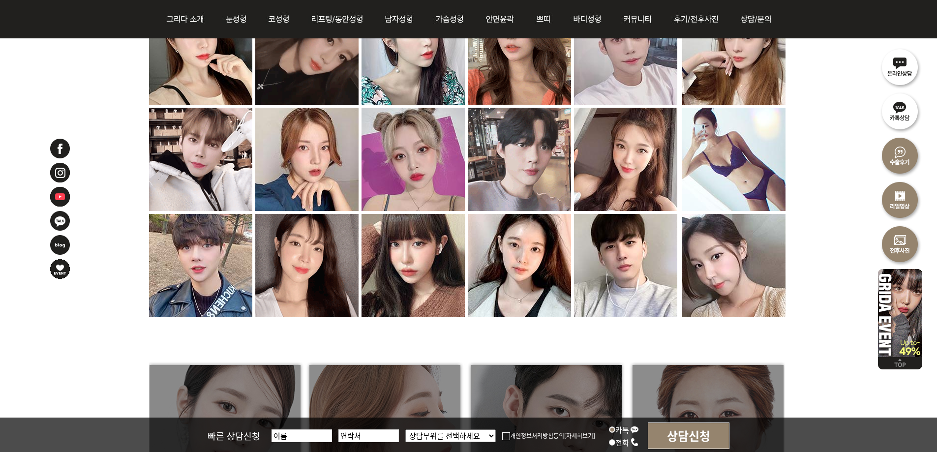
scroll to position [983, 0]
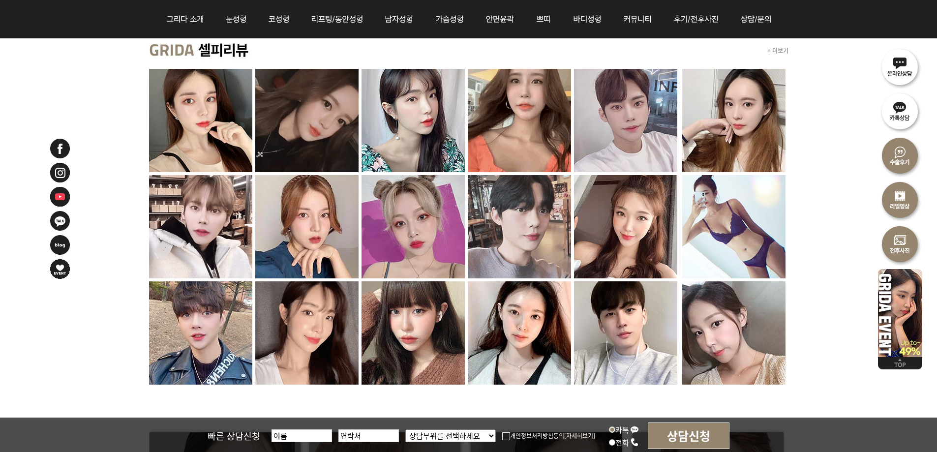
drag, startPoint x: 117, startPoint y: 229, endPoint x: 832, endPoint y: 319, distance: 721.0
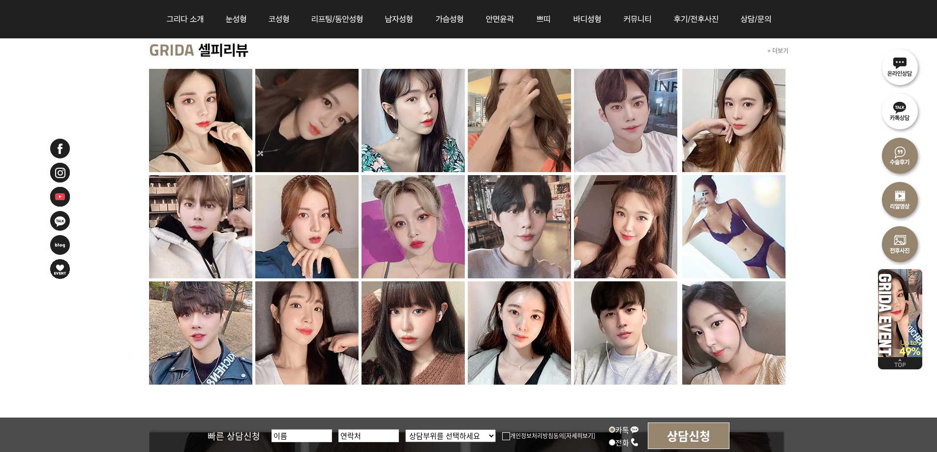
click at [811, 329] on div "+ 더보기" at bounding box center [468, 220] width 937 height 376
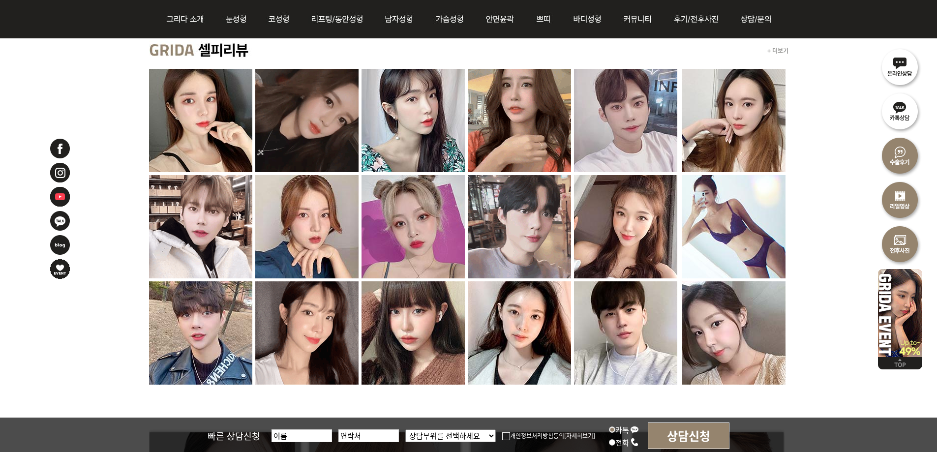
click at [824, 319] on div "+ 더보기" at bounding box center [468, 220] width 937 height 376
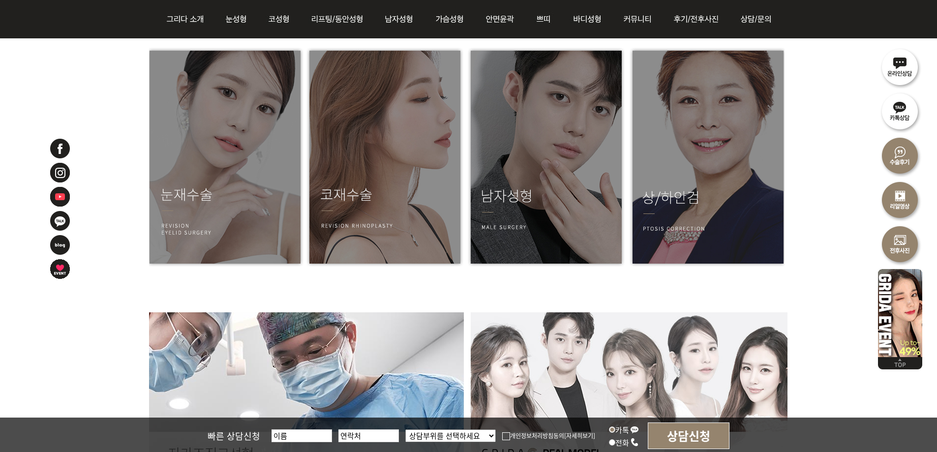
scroll to position [1217, 0]
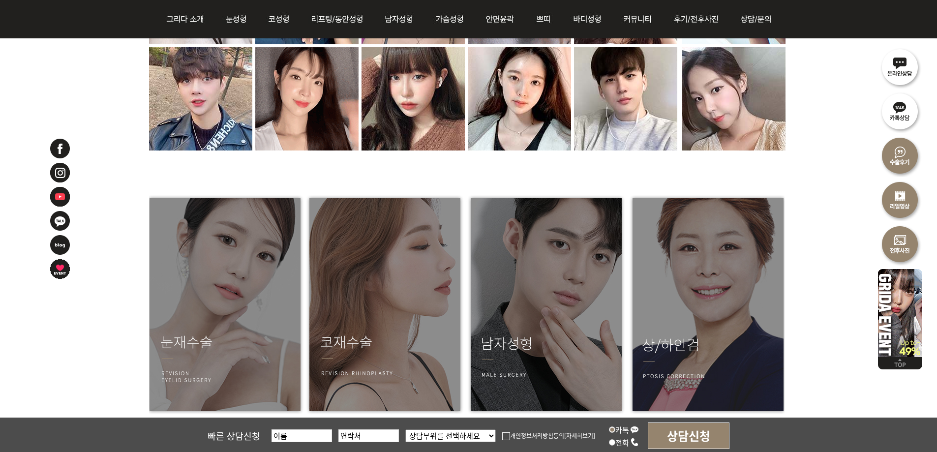
click at [64, 345] on div at bounding box center [73, 285] width 49 height 295
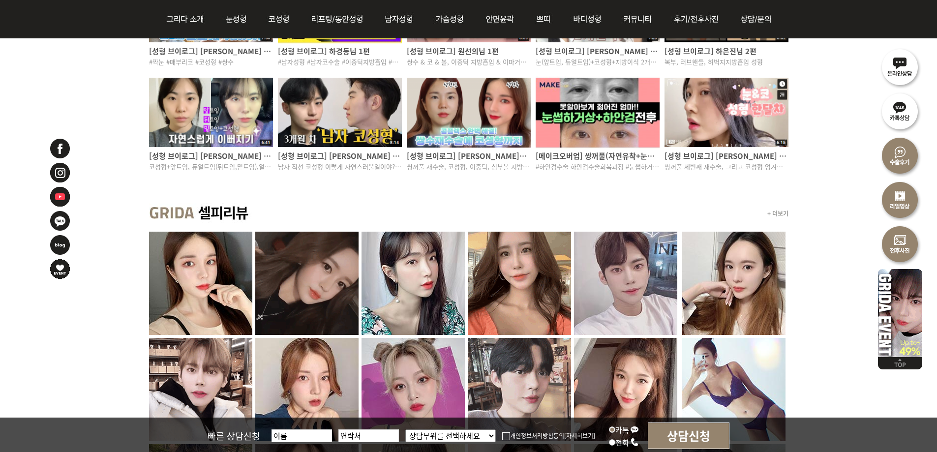
scroll to position [627, 0]
